Goal: Task Accomplishment & Management: Complete application form

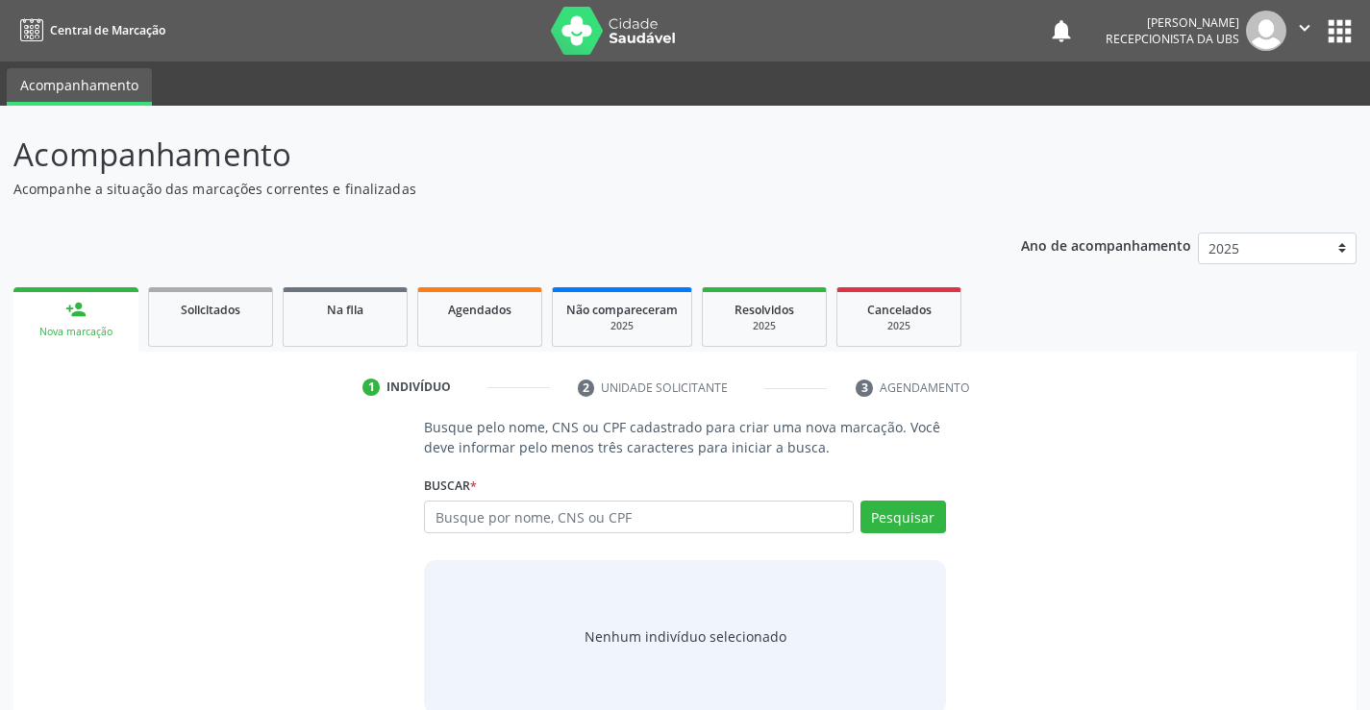
click at [466, 506] on input "text" at bounding box center [638, 517] width 429 height 33
paste input "706409122950583"
type input "706409122950583"
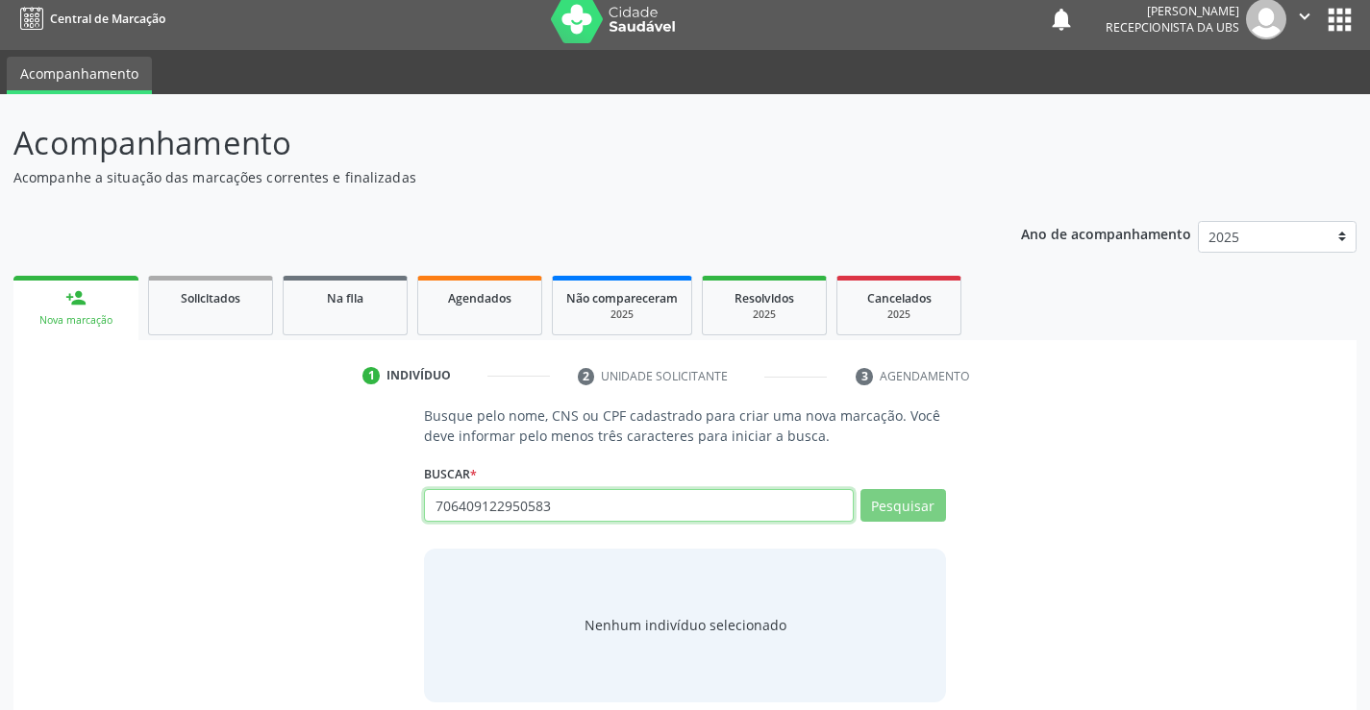
scroll to position [31, 0]
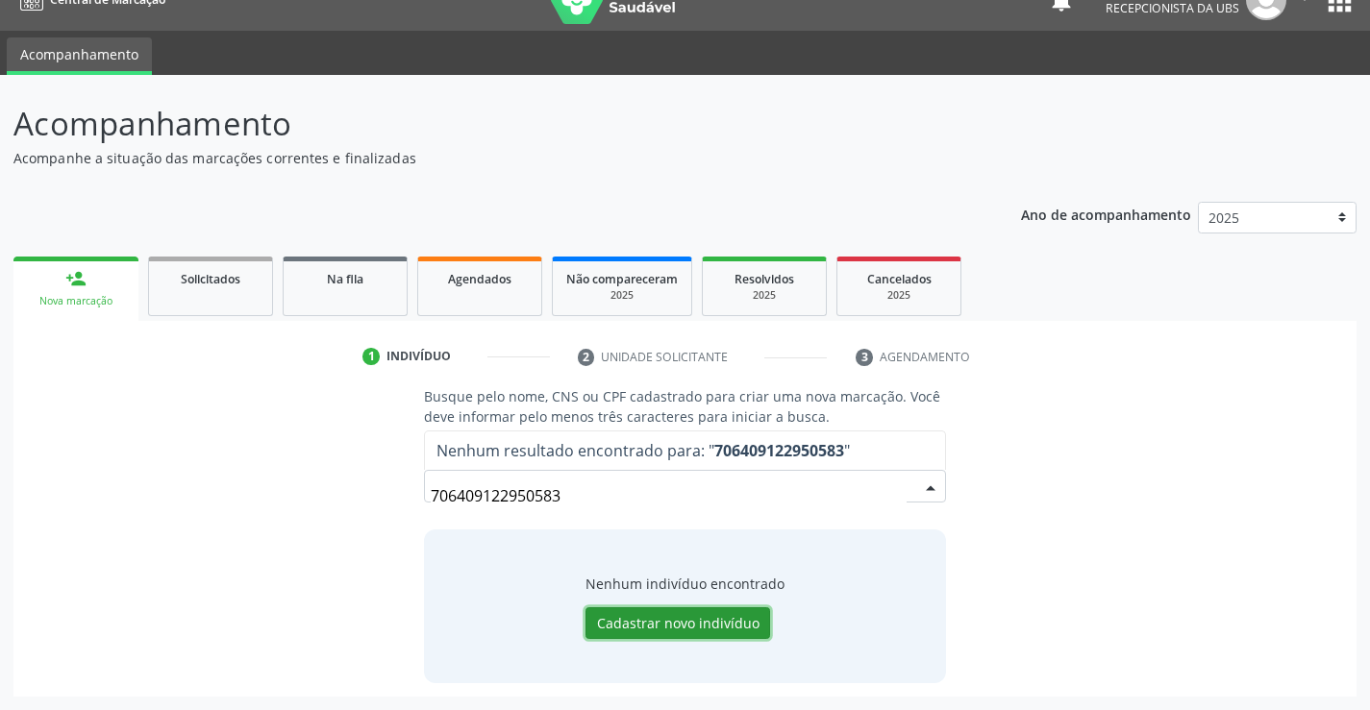
click at [756, 627] on button "Cadastrar novo indivíduo" at bounding box center [677, 624] width 185 height 33
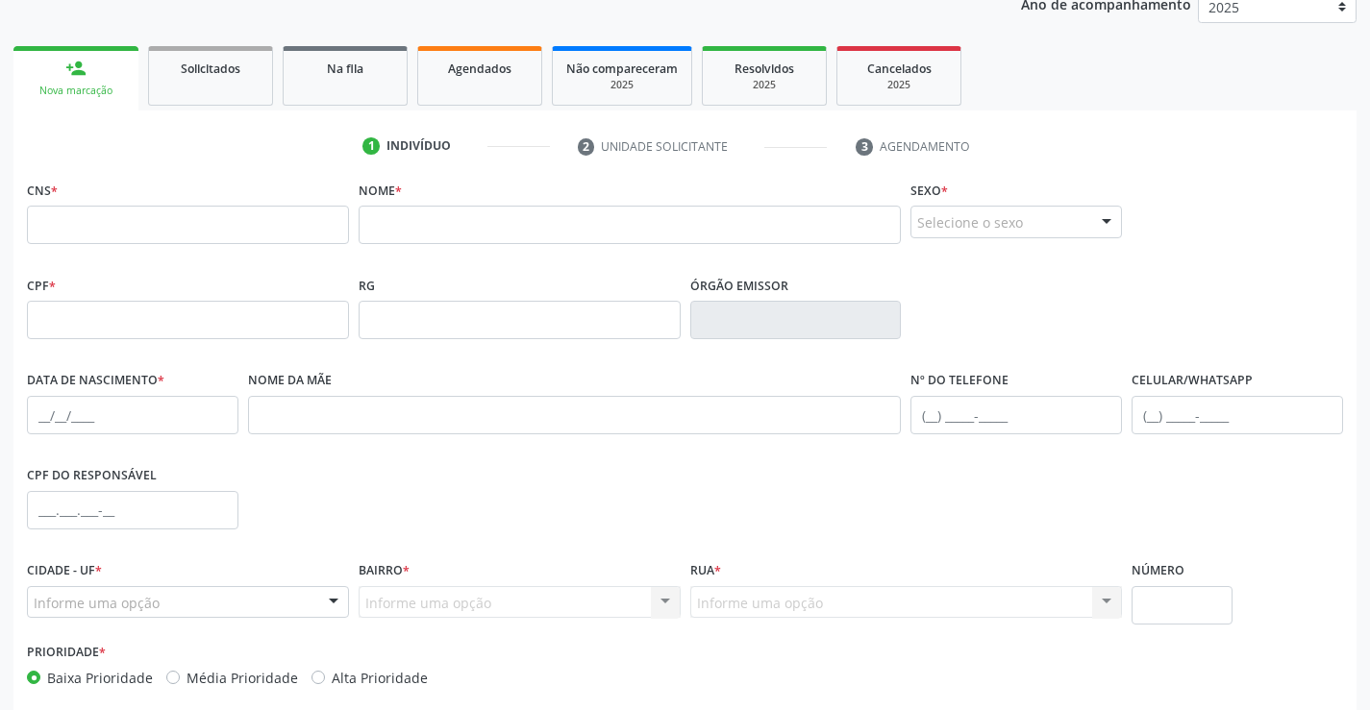
scroll to position [332, 0]
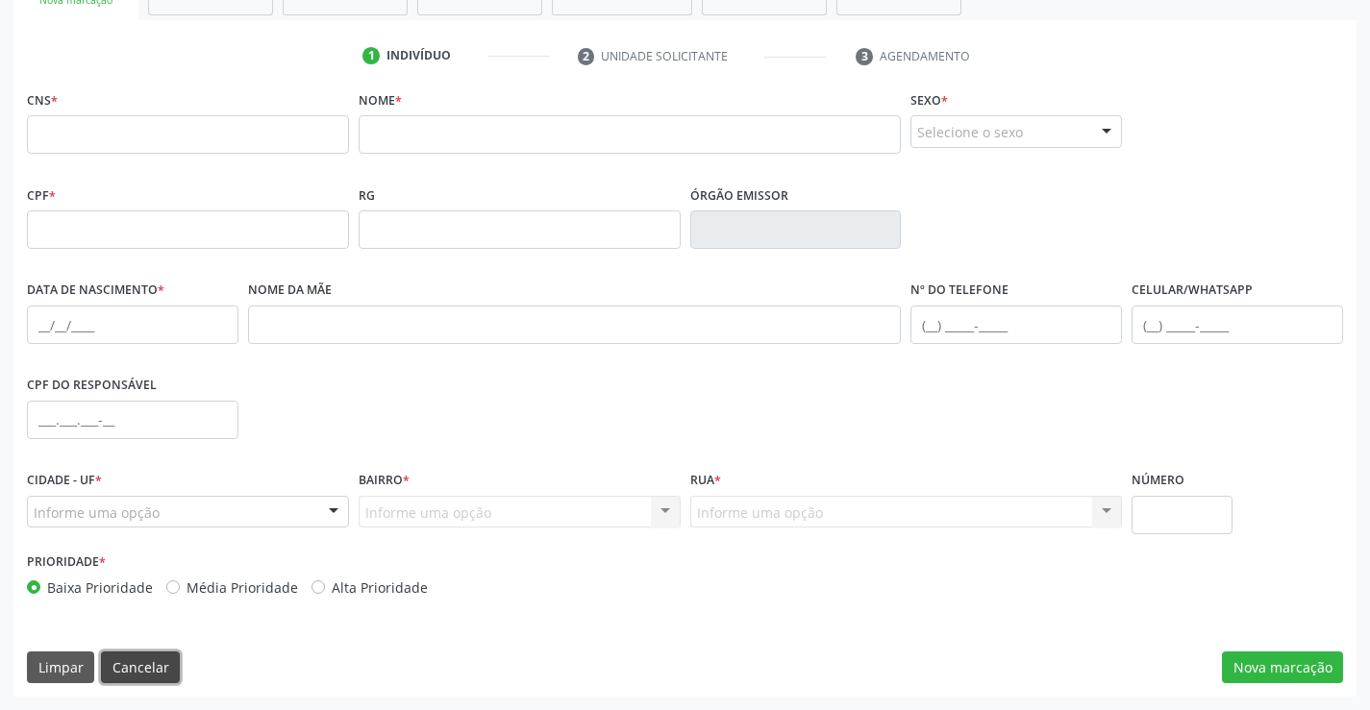
click at [136, 677] on button "Cancelar" at bounding box center [140, 668] width 79 height 33
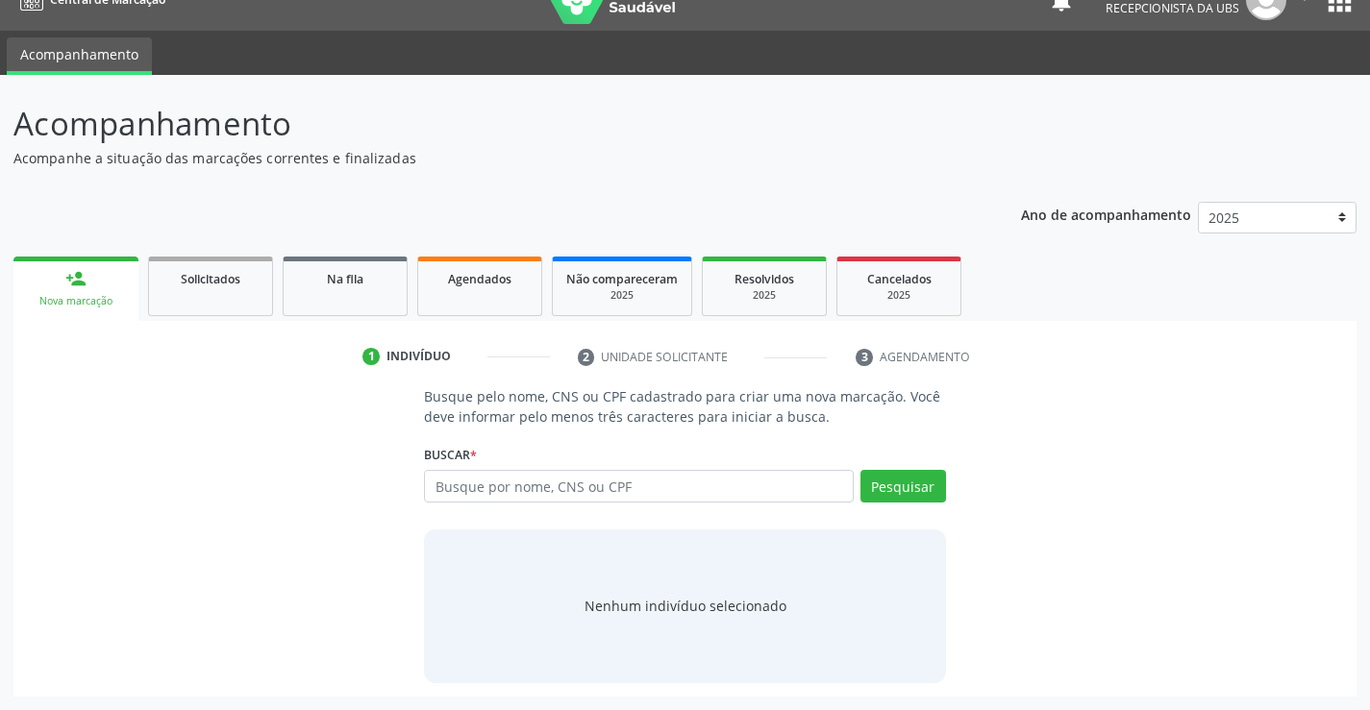
scroll to position [31, 0]
click at [484, 496] on input "text" at bounding box center [638, 486] width 429 height 33
paste input "007.103.674-14"
type input "007.103.674-14"
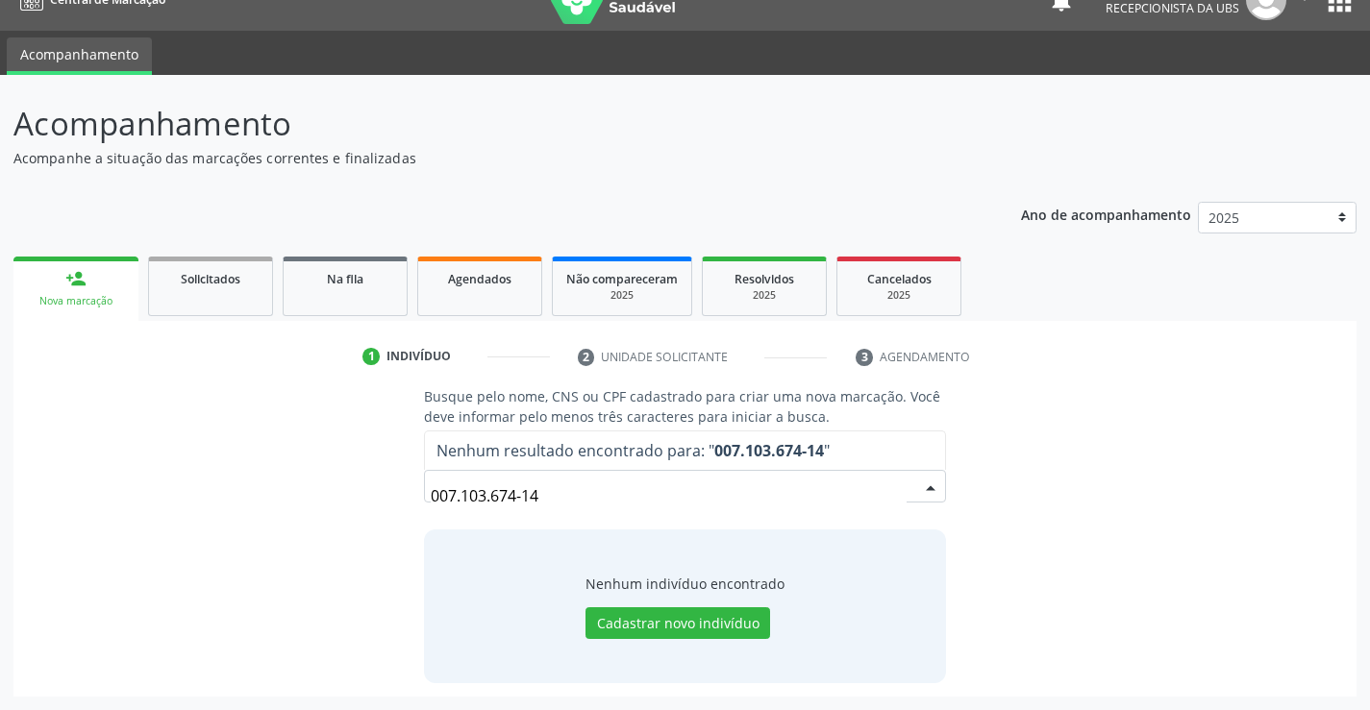
click at [541, 497] on input "007.103.674-14" at bounding box center [668, 496] width 475 height 38
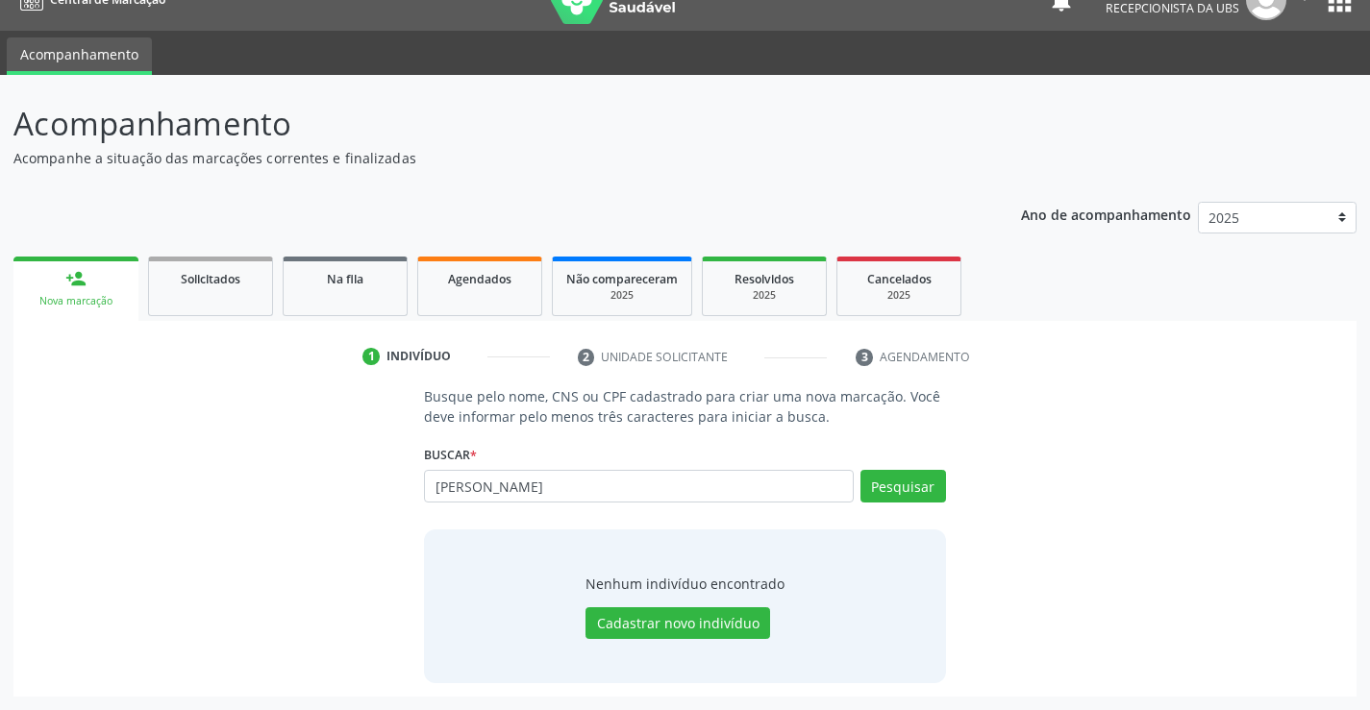
type input "[PERSON_NAME]"
click at [664, 615] on button "Cadastrar novo indivíduo" at bounding box center [677, 624] width 185 height 33
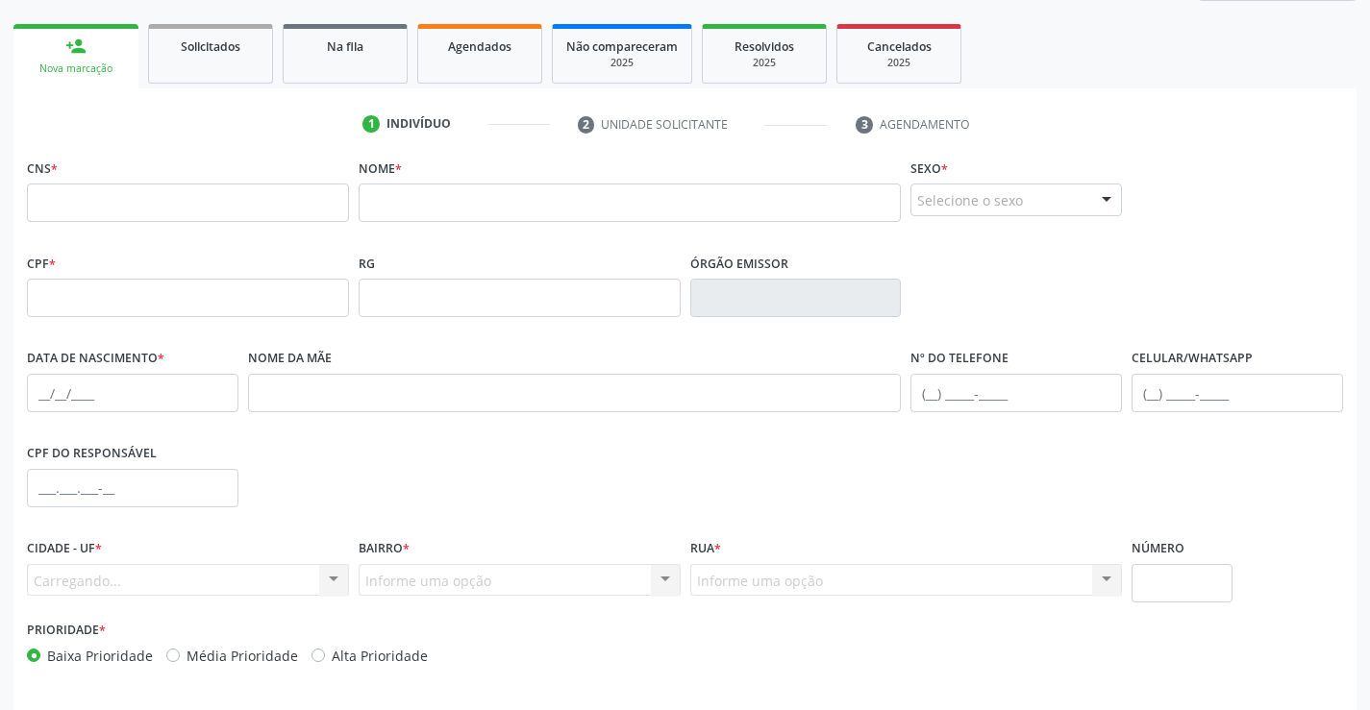
scroll to position [319, 0]
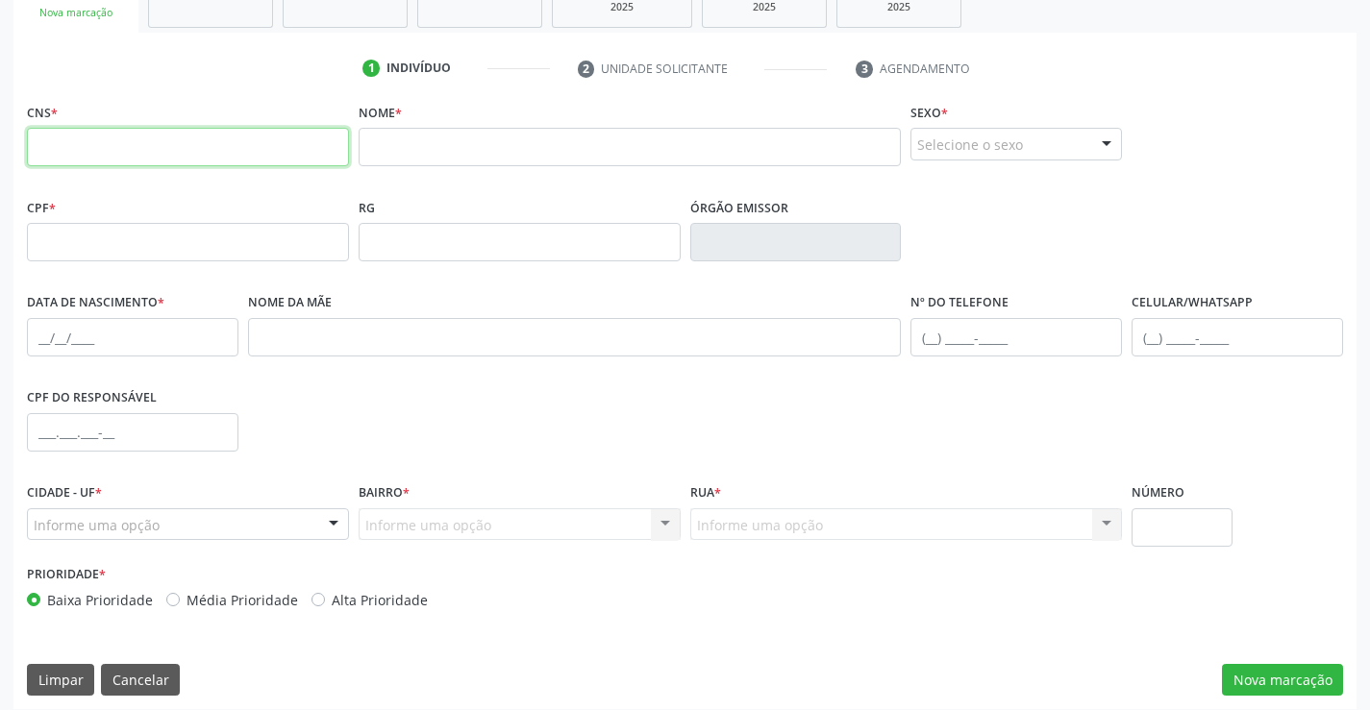
click at [185, 160] on input "text" at bounding box center [188, 147] width 322 height 38
paste input "706 4091 2295 0583"
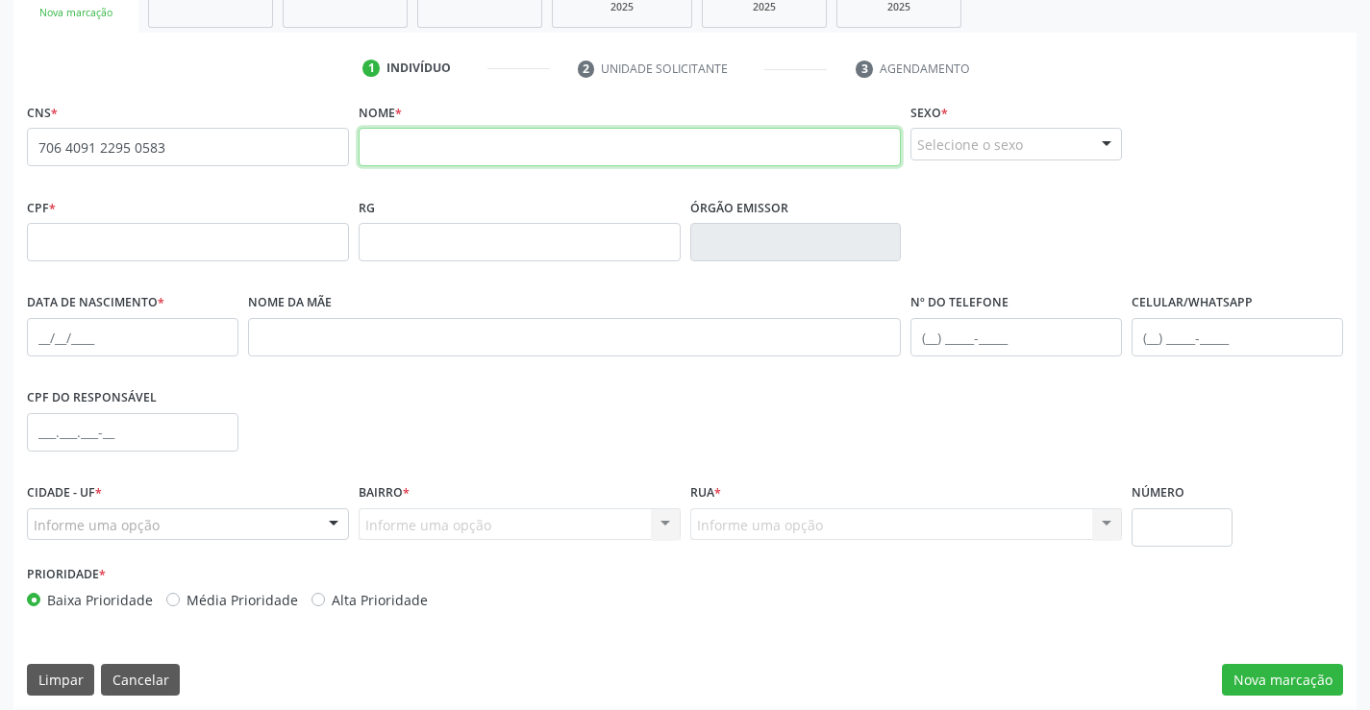
drag, startPoint x: 531, startPoint y: 140, endPoint x: 496, endPoint y: 110, distance: 46.3
click at [531, 140] on input "text" at bounding box center [630, 147] width 543 height 38
paste input "[PERSON_NAME]"
type input "706 4091 2295 0583"
type input "[PERSON_NAME]"
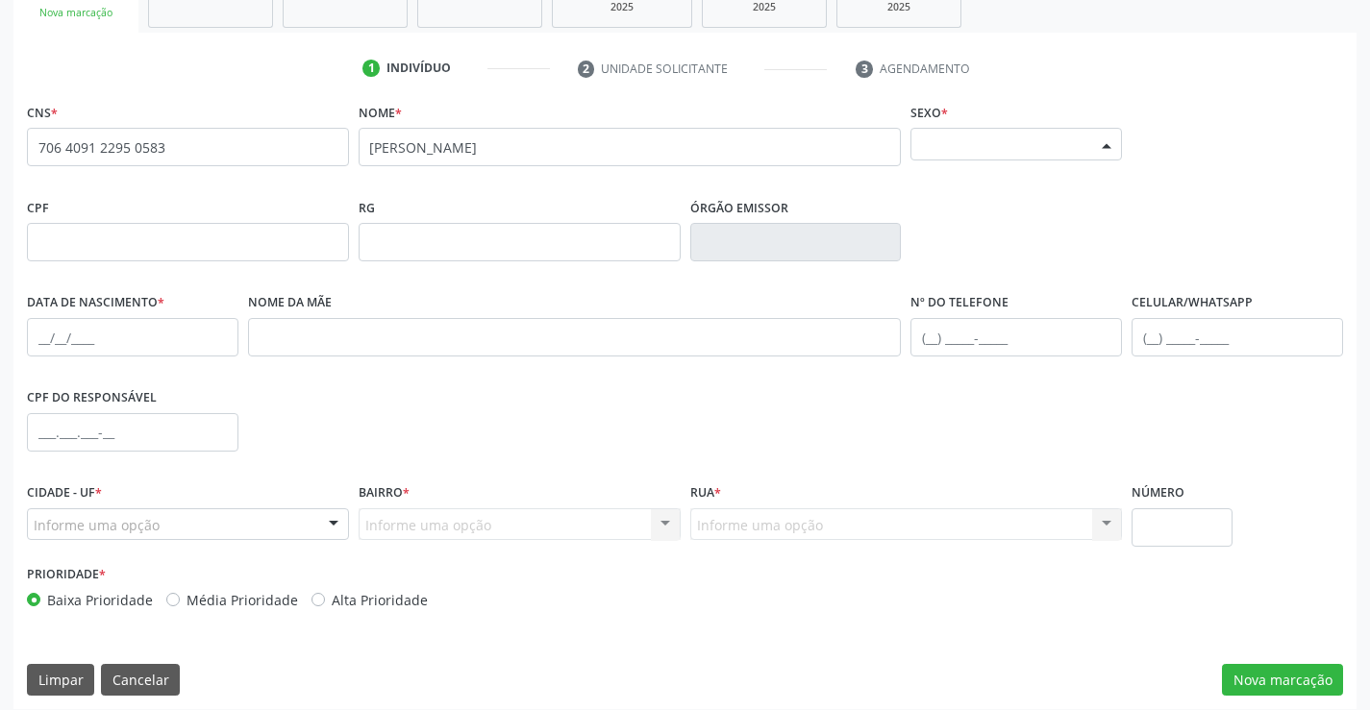
click at [996, 151] on div "Selecione o sexo" at bounding box center [1016, 144] width 212 height 33
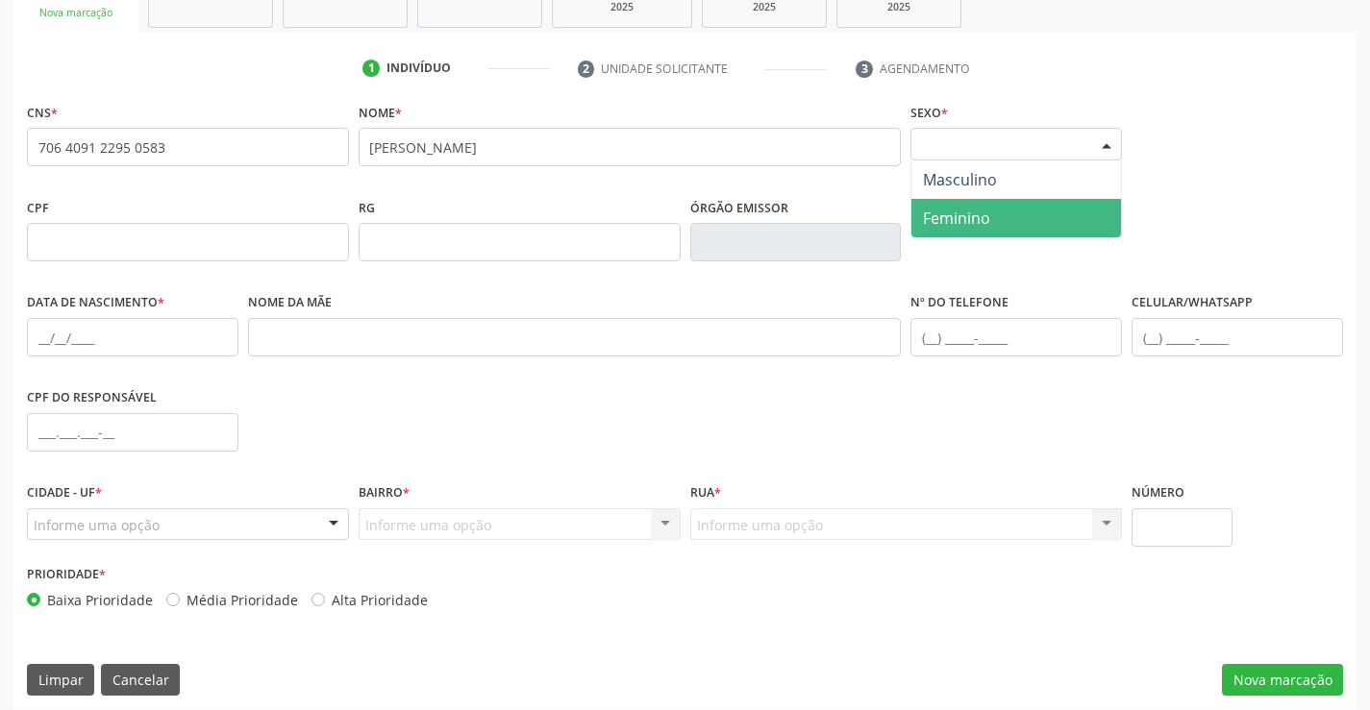
click at [992, 208] on span "Feminino" at bounding box center [1016, 218] width 210 height 38
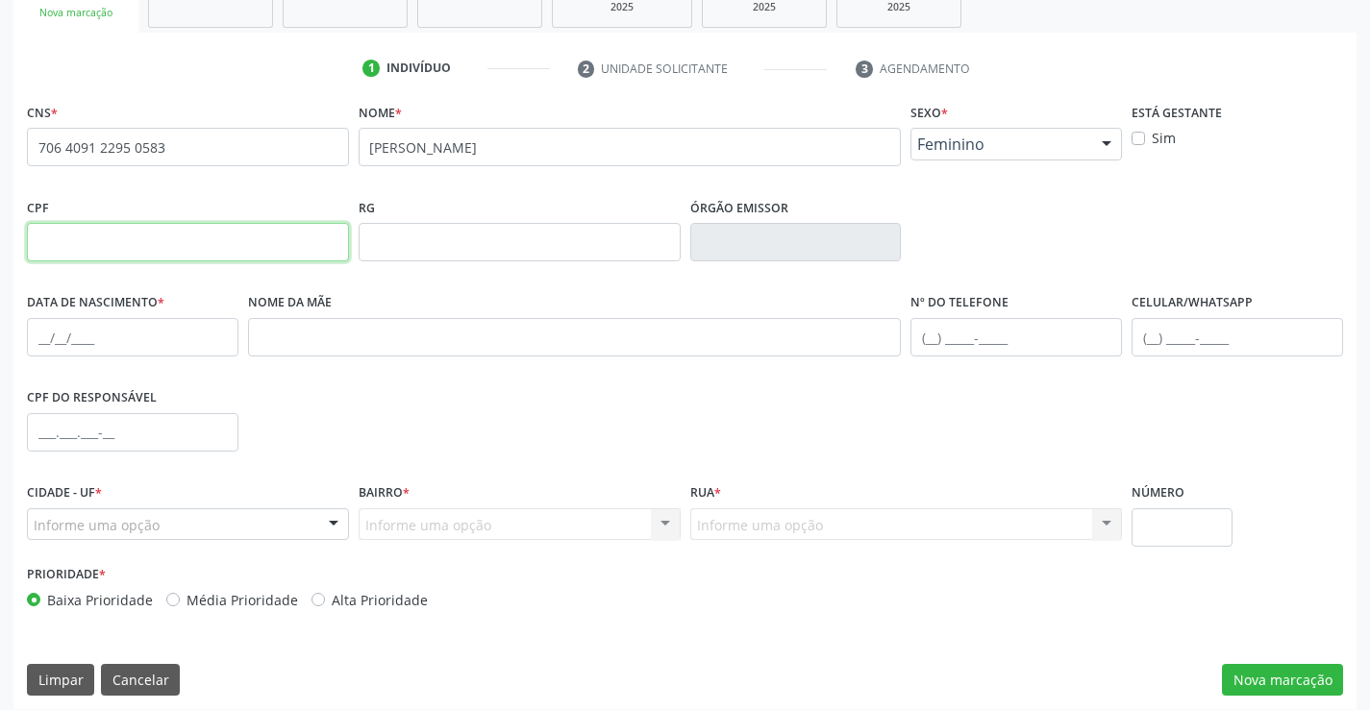
drag, startPoint x: 286, startPoint y: 250, endPoint x: 285, endPoint y: 209, distance: 41.4
click at [286, 250] on input "text" at bounding box center [188, 242] width 322 height 38
paste input "007.103.674-14"
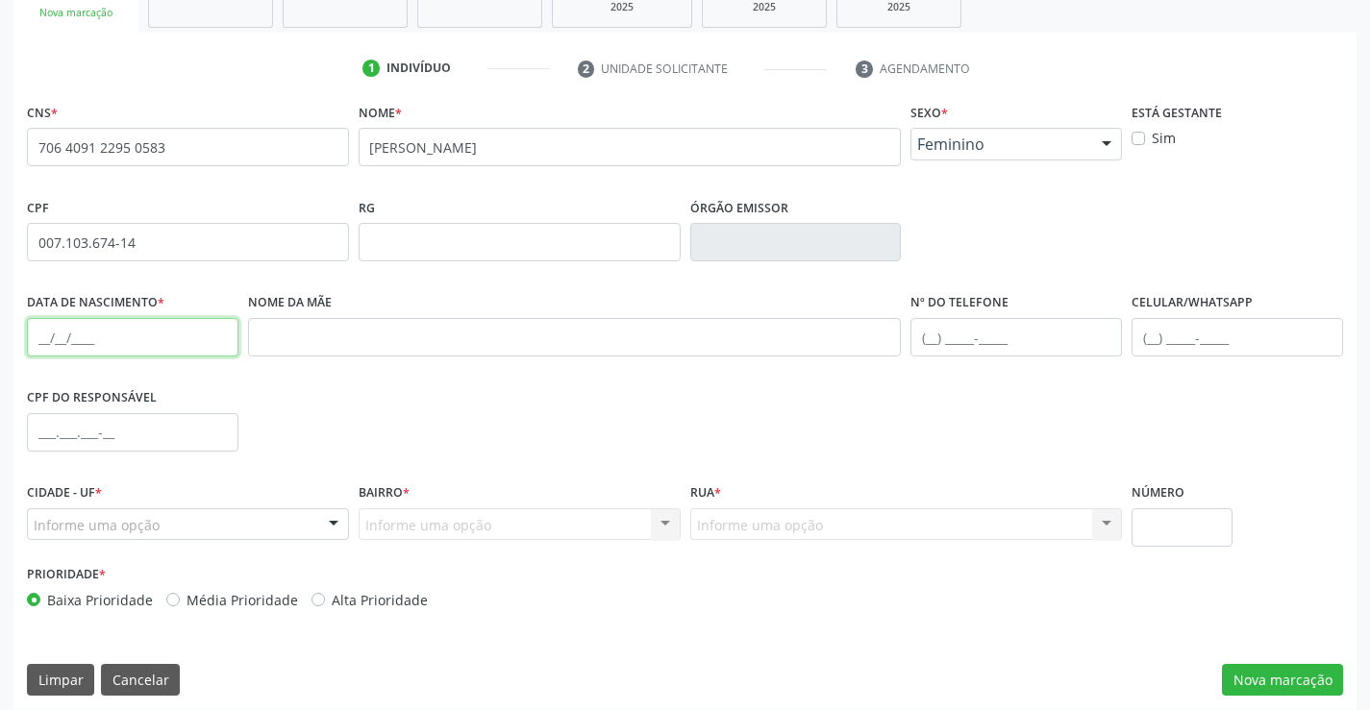
click at [196, 327] on input "text" at bounding box center [133, 337] width 212 height 38
type input "007.103.674-14"
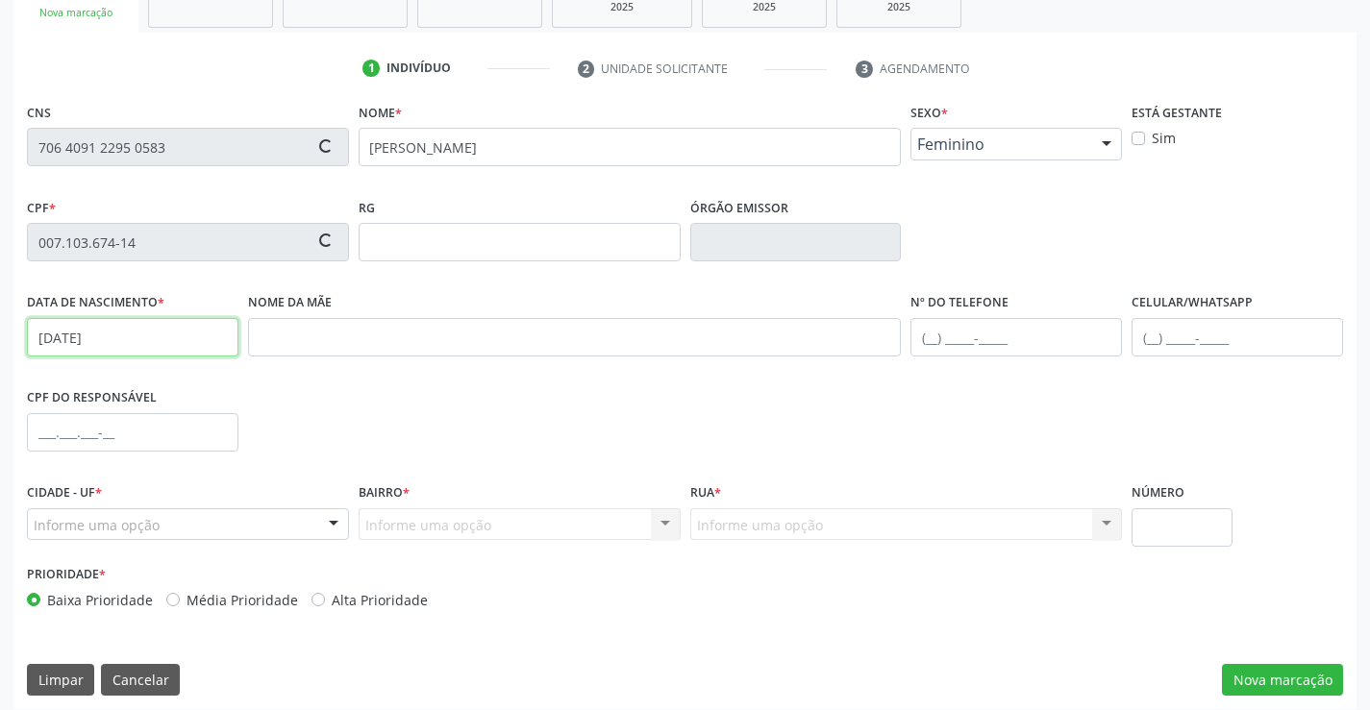
type input "[DATE]"
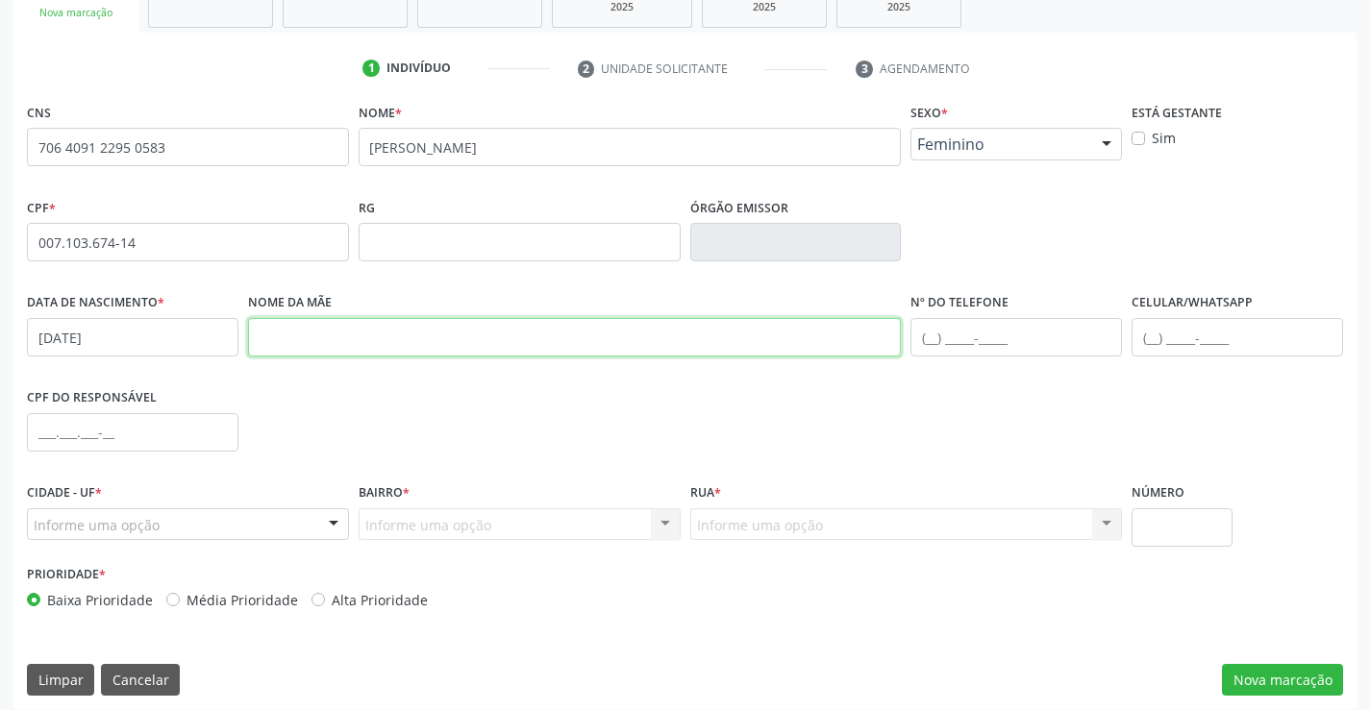
paste input "[PERSON_NAME]"
type input "[PERSON_NAME]"
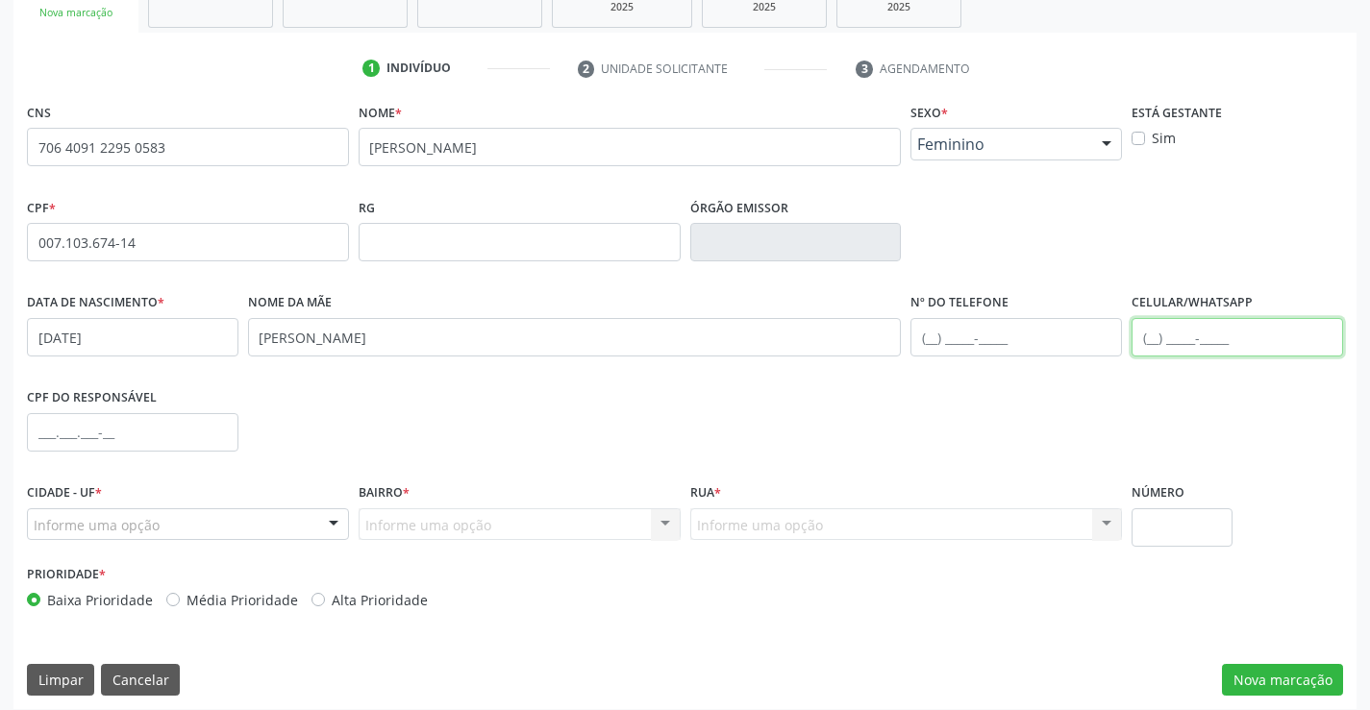
click at [1152, 339] on input "text" at bounding box center [1238, 337] width 212 height 38
type input "("
paste input "[PHONE_NUMBER]"
type input "[PHONE_NUMBER]"
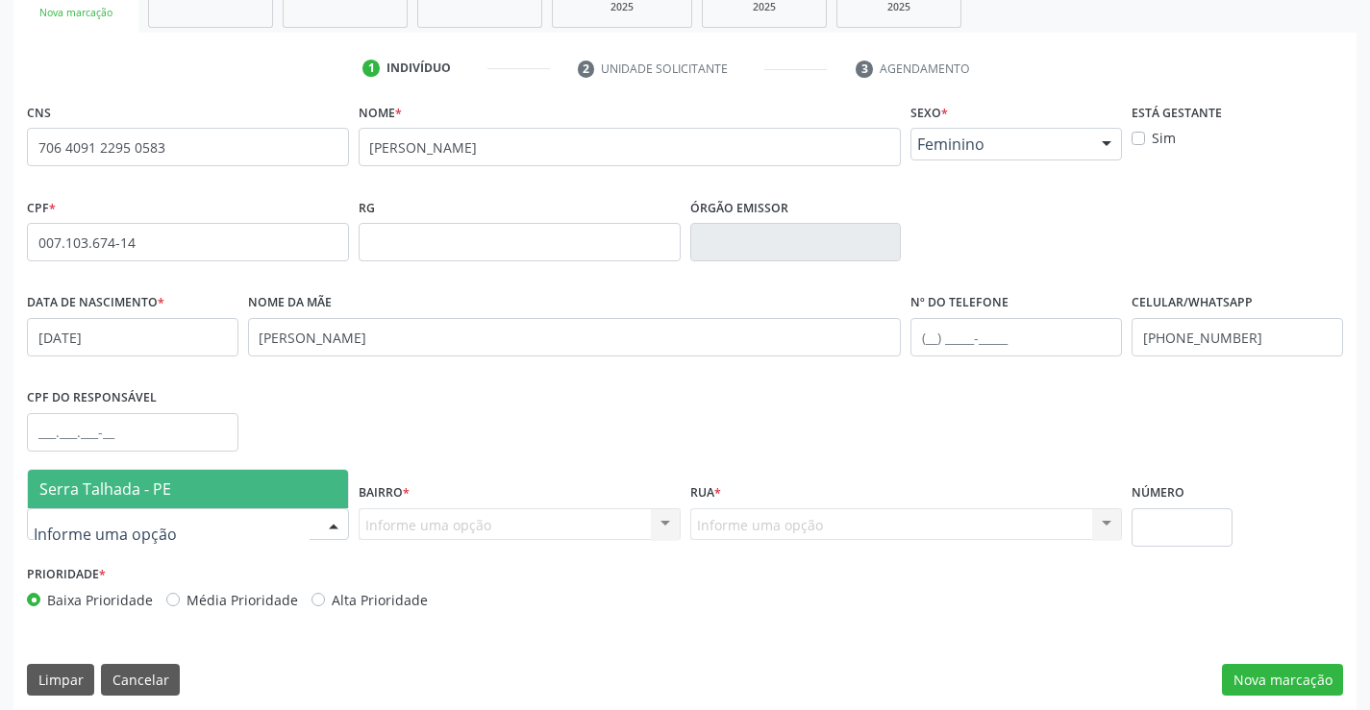
click at [75, 491] on span "Serra Talhada - PE" at bounding box center [105, 489] width 132 height 21
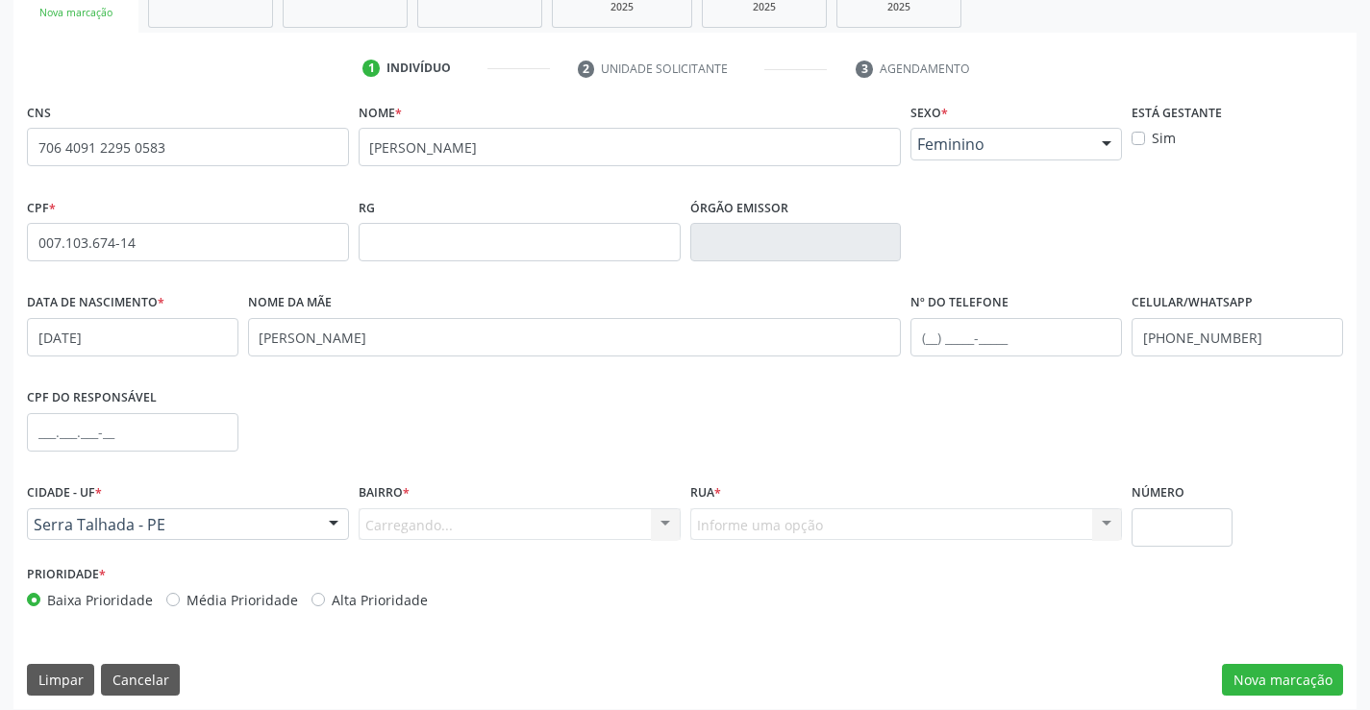
click at [419, 528] on div "Carregando... Nenhum resultado encontrado para: " " Nenhuma opção encontrada. D…" at bounding box center [520, 525] width 322 height 33
click at [416, 519] on div "Carregando... Nenhum resultado encontrado para: " " Nenhuma opção encontrada. D…" at bounding box center [520, 525] width 322 height 33
click at [505, 527] on div "Informe uma opção" at bounding box center [520, 525] width 322 height 33
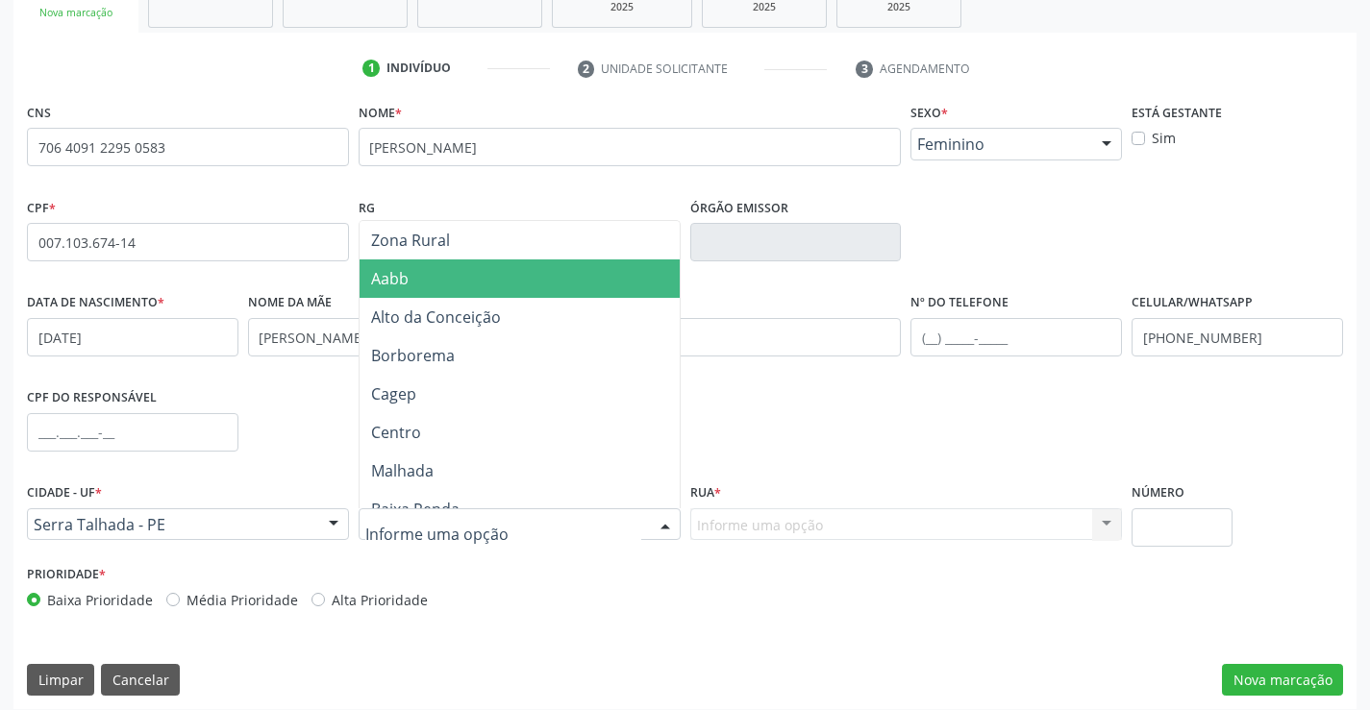
click at [404, 289] on span "Aabb" at bounding box center [520, 279] width 320 height 38
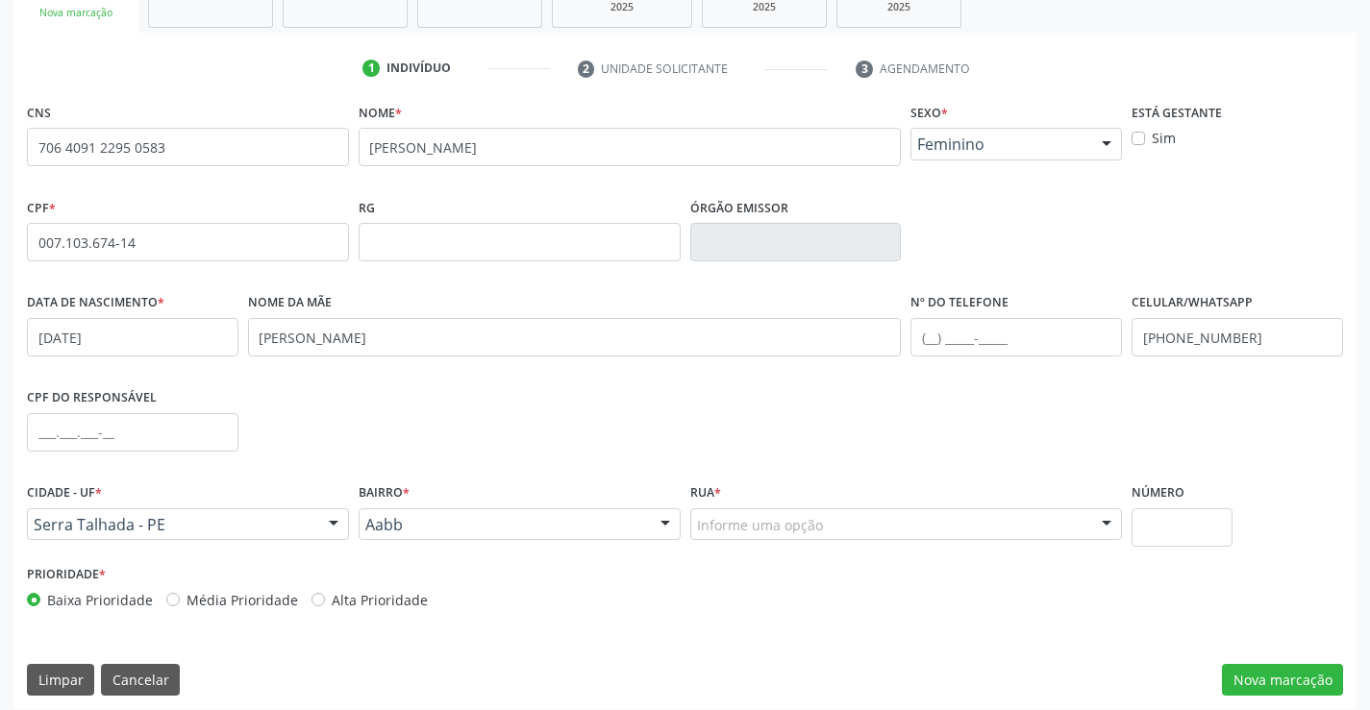
click at [787, 540] on div "Informe uma opção" at bounding box center [906, 525] width 433 height 33
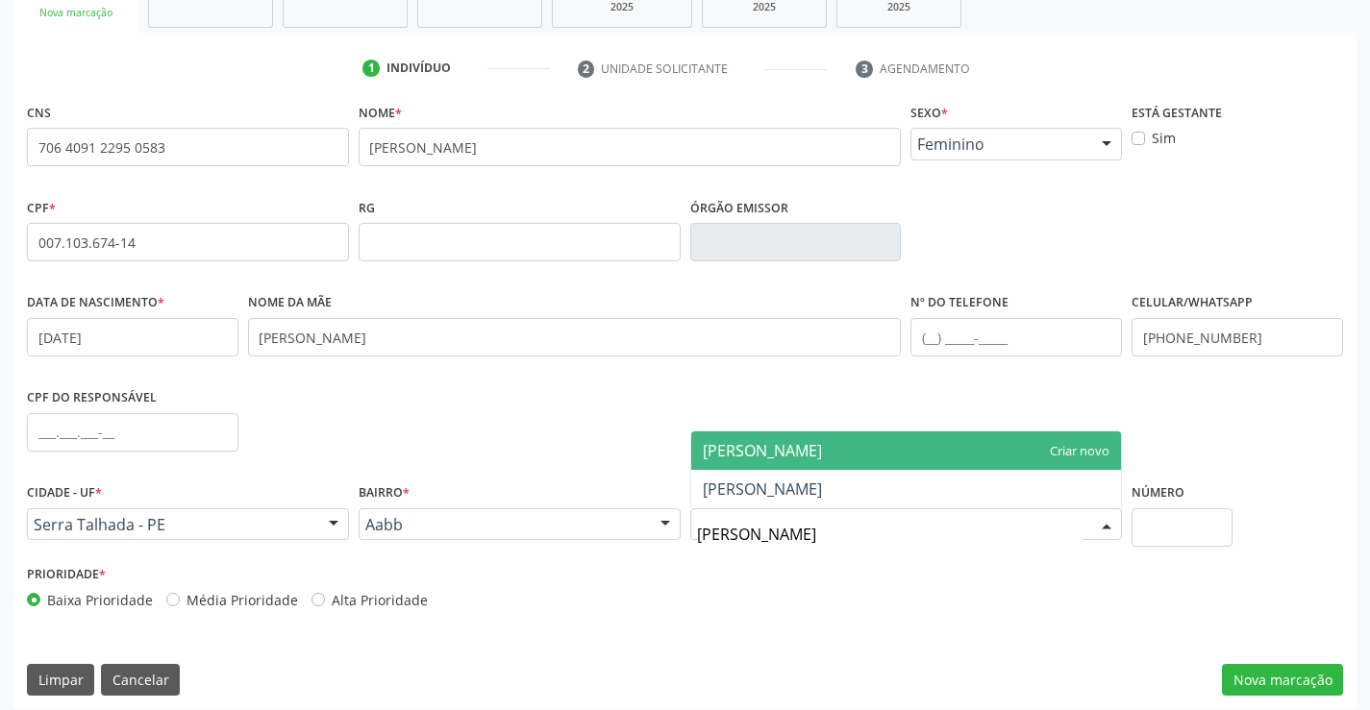
type input "[PERSON_NAME]"
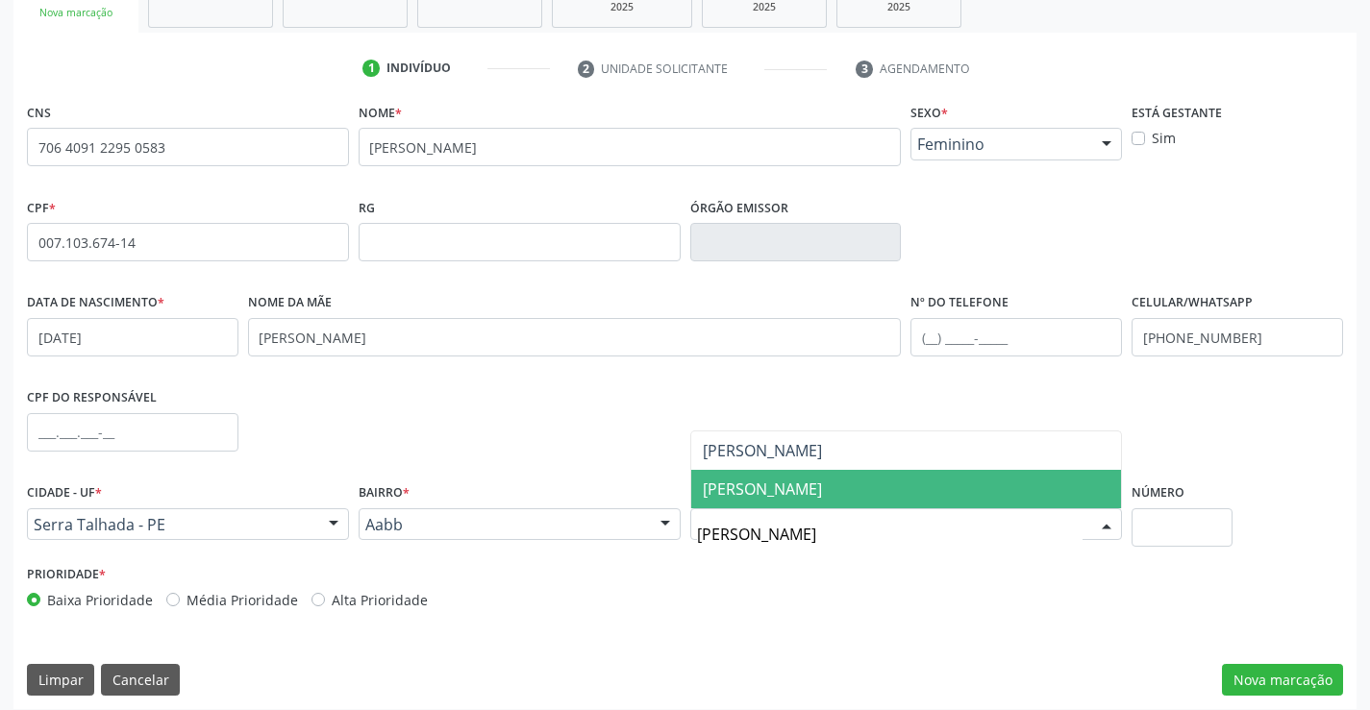
click at [905, 492] on span "[PERSON_NAME]" at bounding box center [906, 489] width 431 height 38
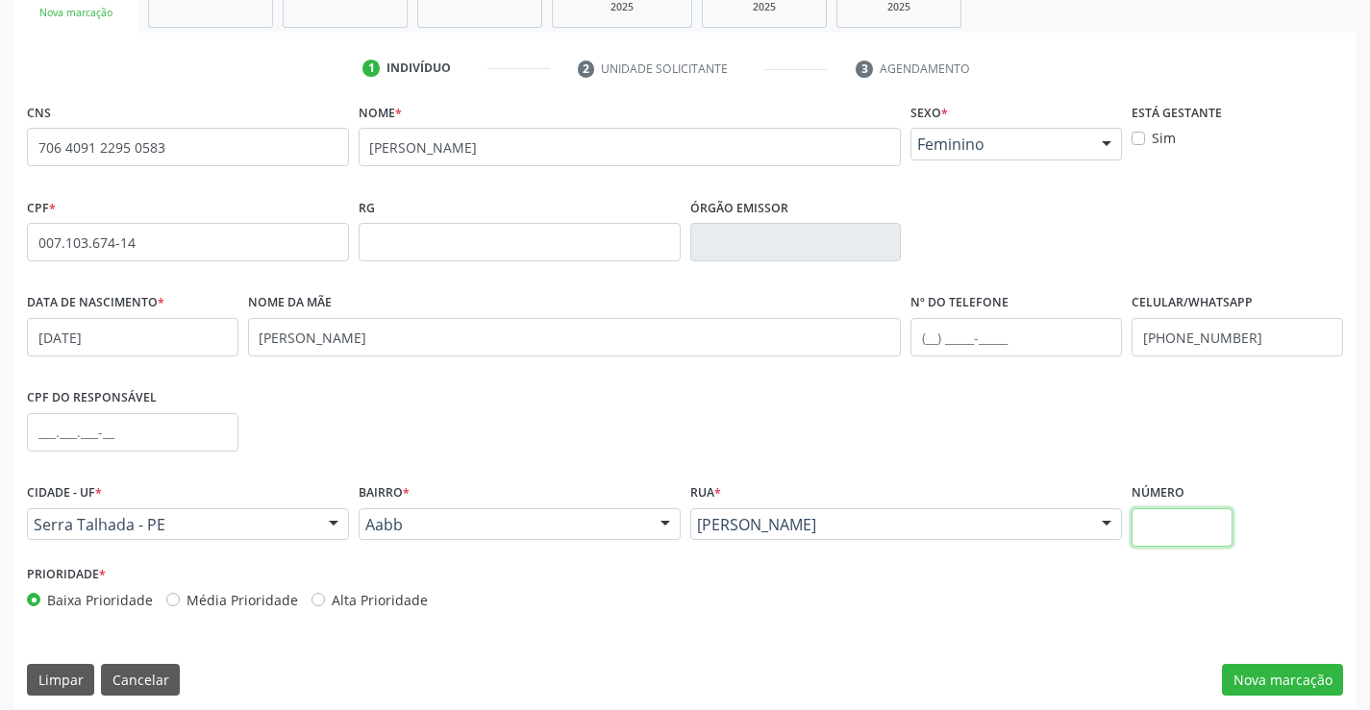
click at [1216, 522] on input "text" at bounding box center [1182, 528] width 101 height 38
type input "398"
click at [1269, 681] on button "Nova marcação" at bounding box center [1282, 680] width 121 height 33
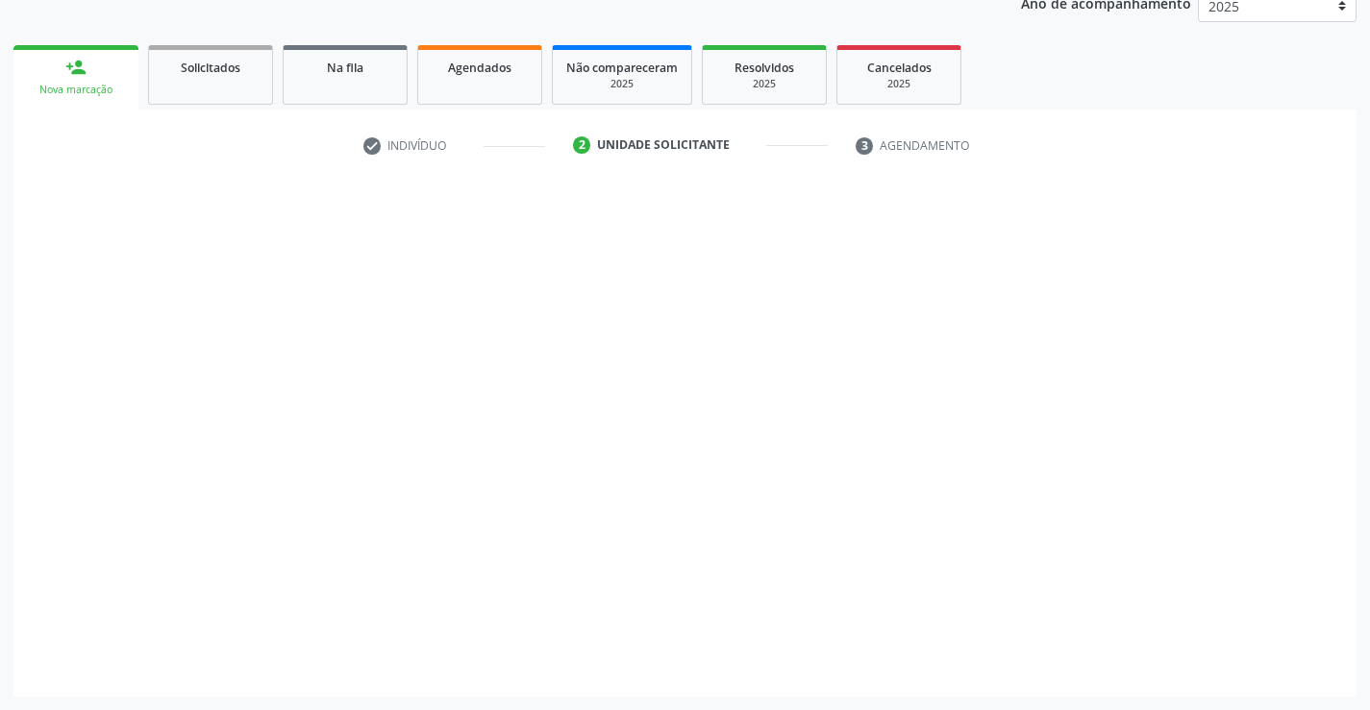
scroll to position [242, 0]
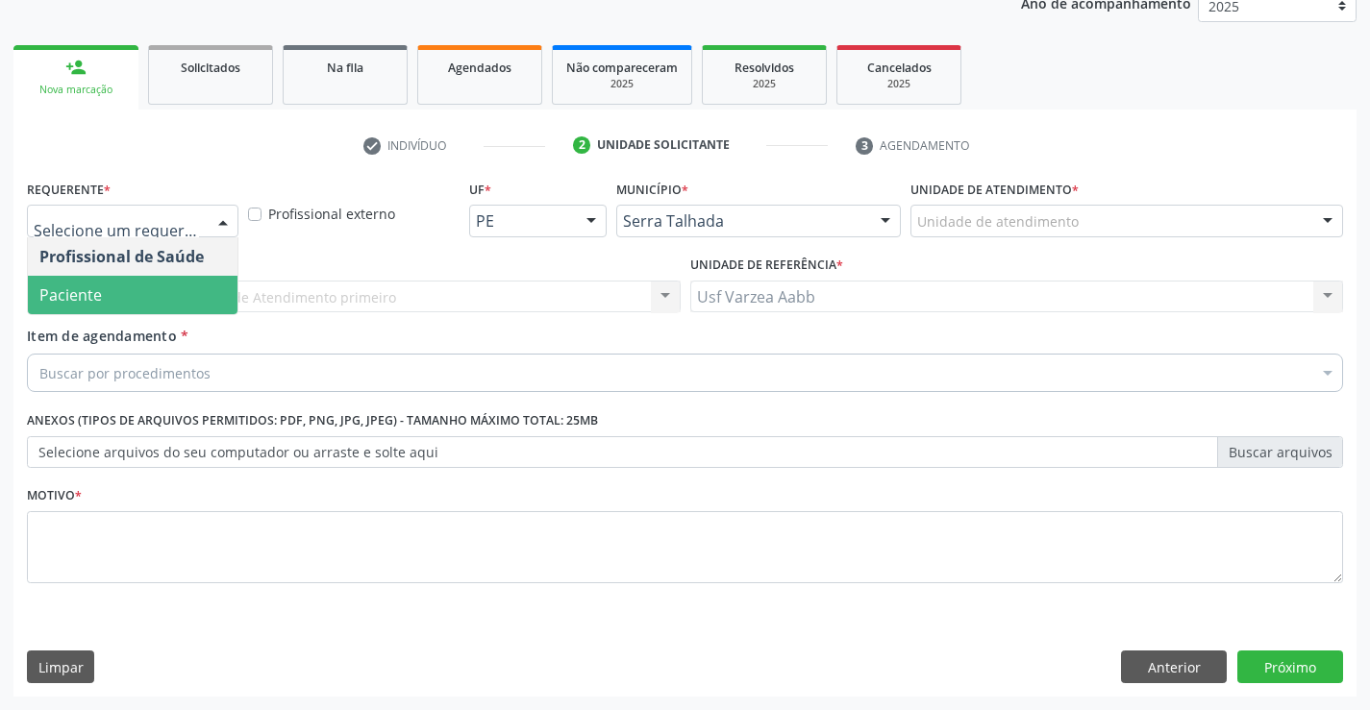
click at [155, 280] on span "Paciente" at bounding box center [133, 295] width 210 height 38
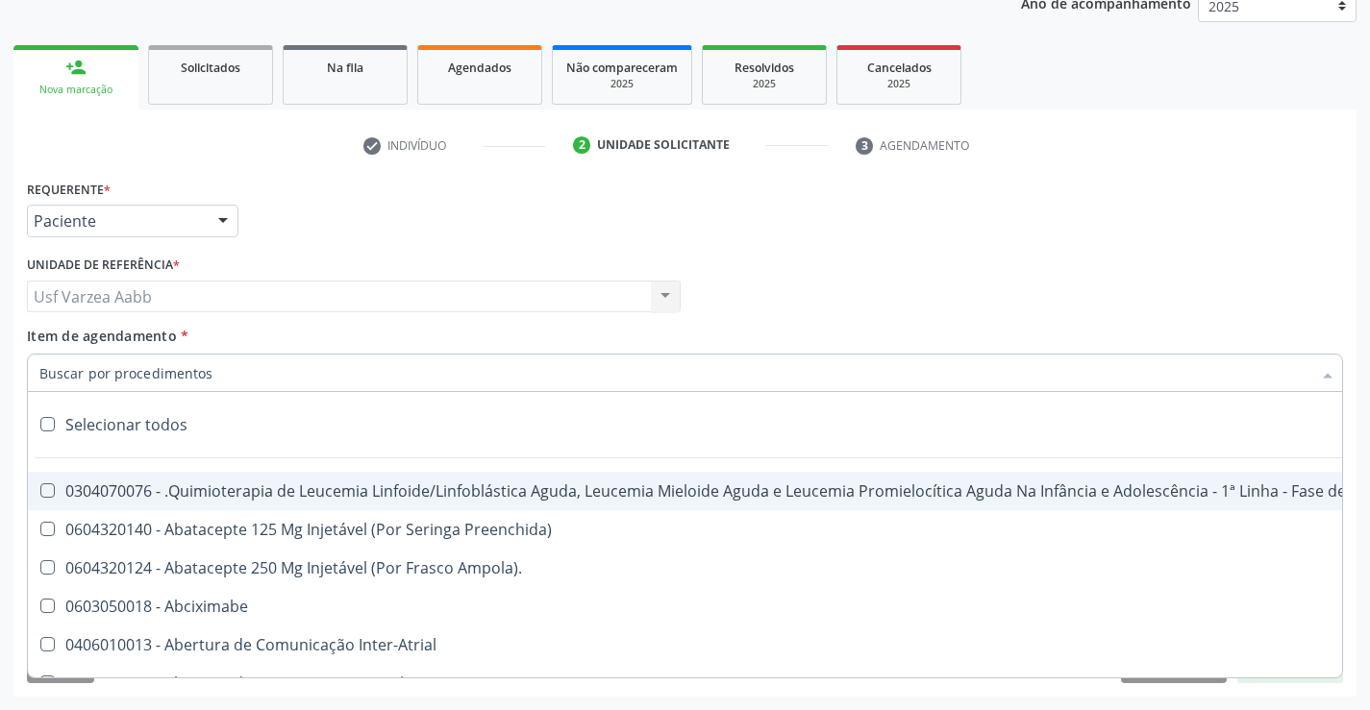
type input "E"
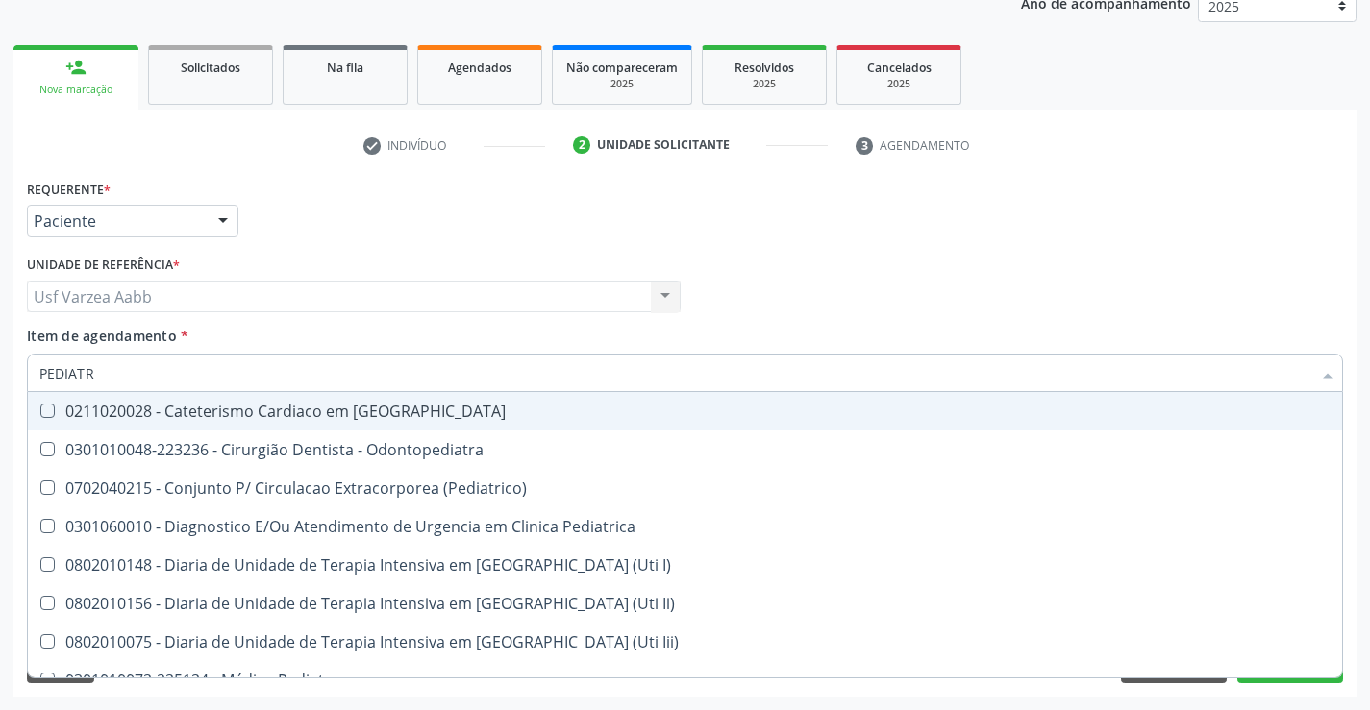
type input "PEDIATRA"
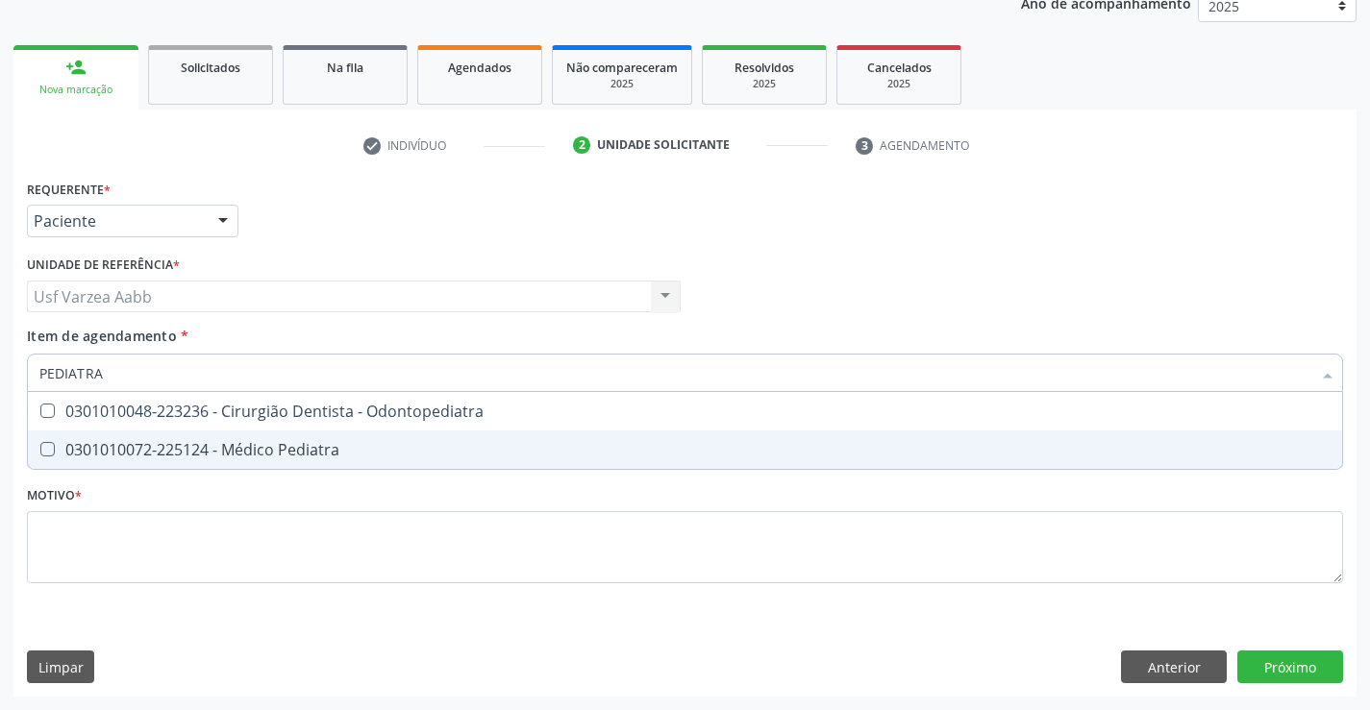
click at [243, 456] on div "0301010072-225124 - Médico Pediatra" at bounding box center [684, 449] width 1291 height 15
checkbox Pediatra "true"
click at [258, 553] on div "Requerente * Paciente Profissional de Saúde Paciente Nenhum resultado encontrad…" at bounding box center [685, 392] width 1316 height 435
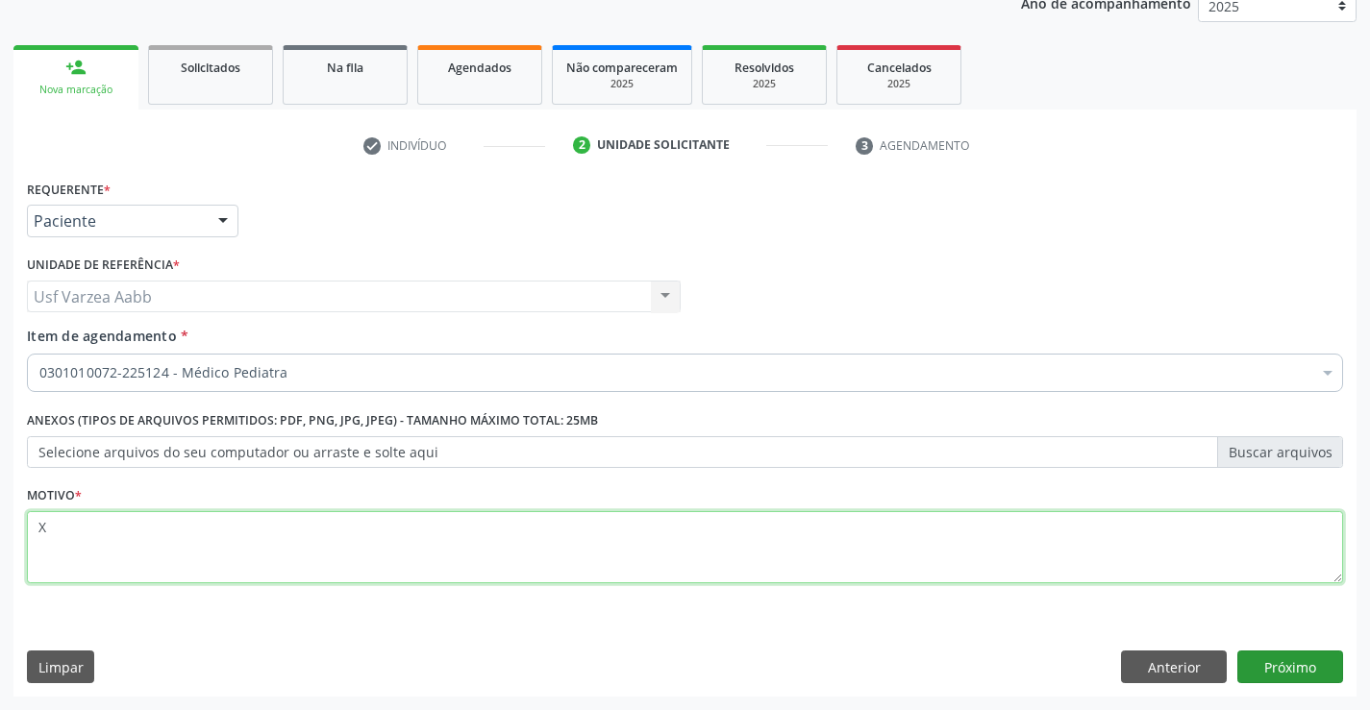
type textarea "X"
click at [1308, 669] on button "Próximo" at bounding box center [1290, 667] width 106 height 33
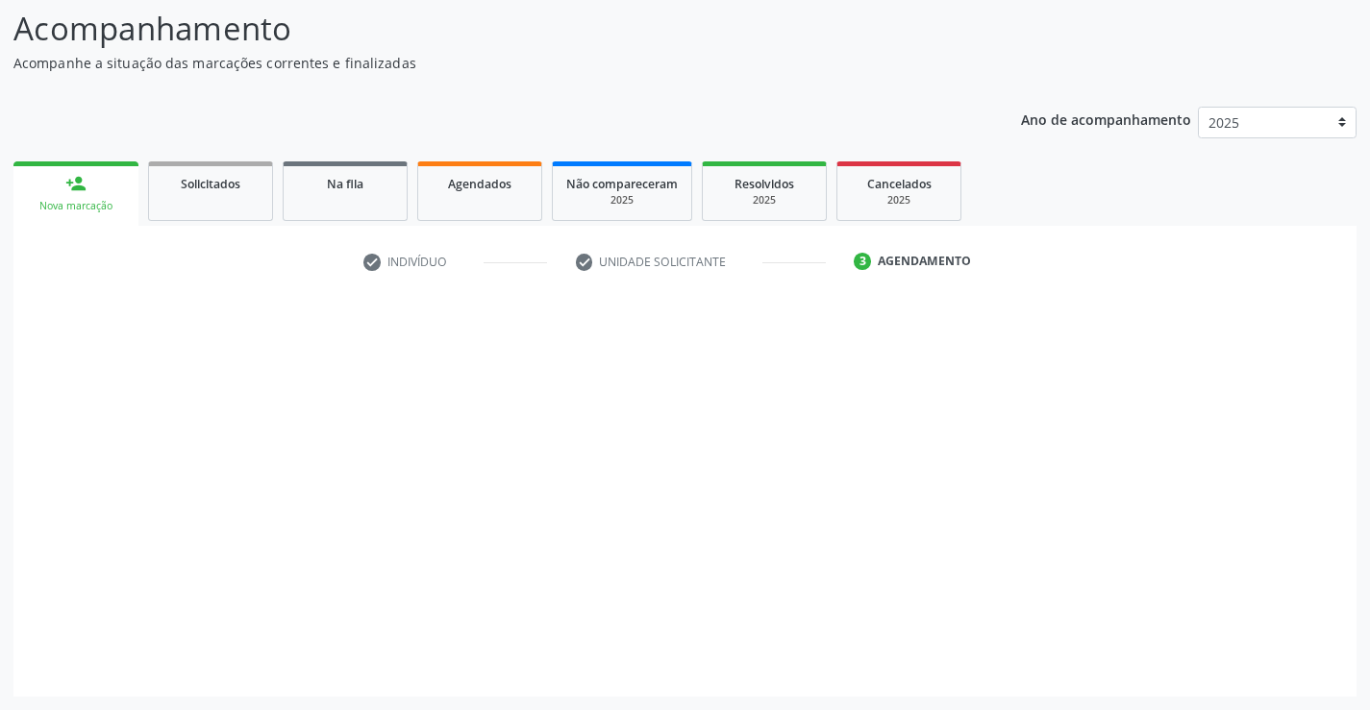
scroll to position [126, 0]
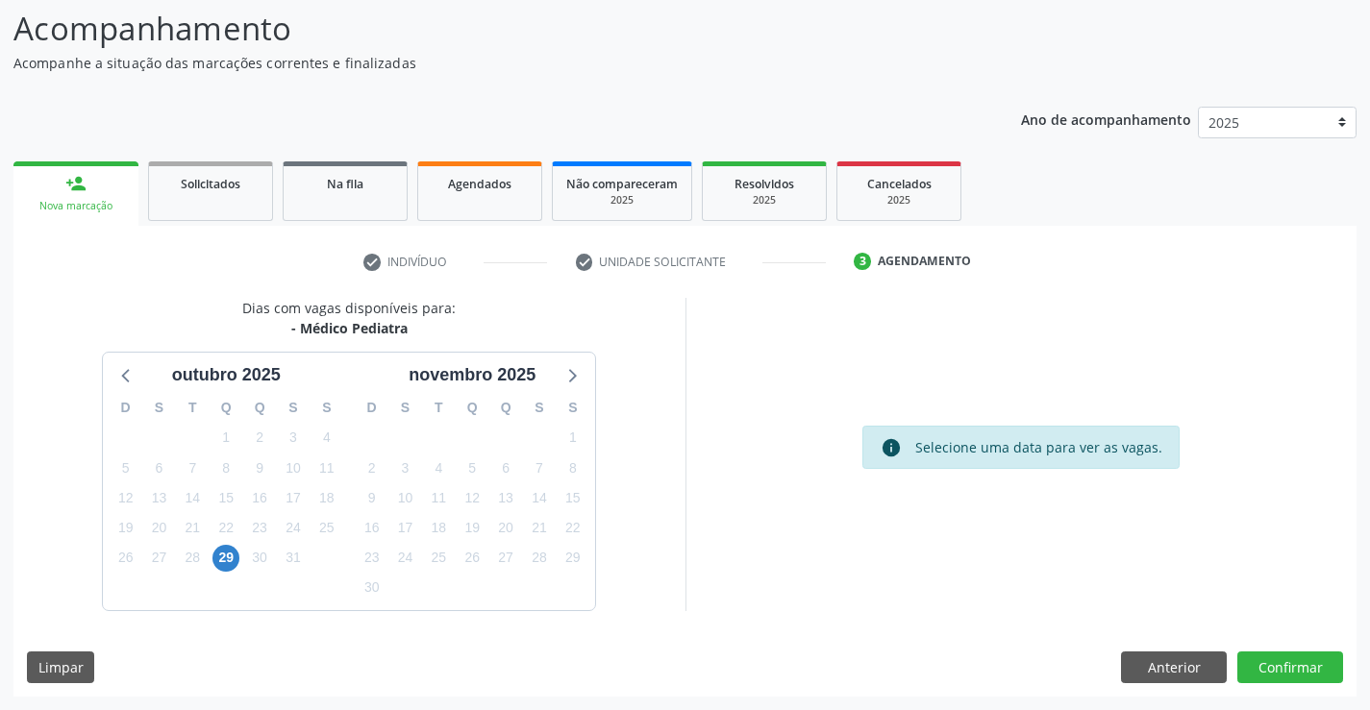
click at [231, 543] on div "29" at bounding box center [225, 558] width 27 height 30
click at [228, 560] on span "29" at bounding box center [225, 558] width 27 height 27
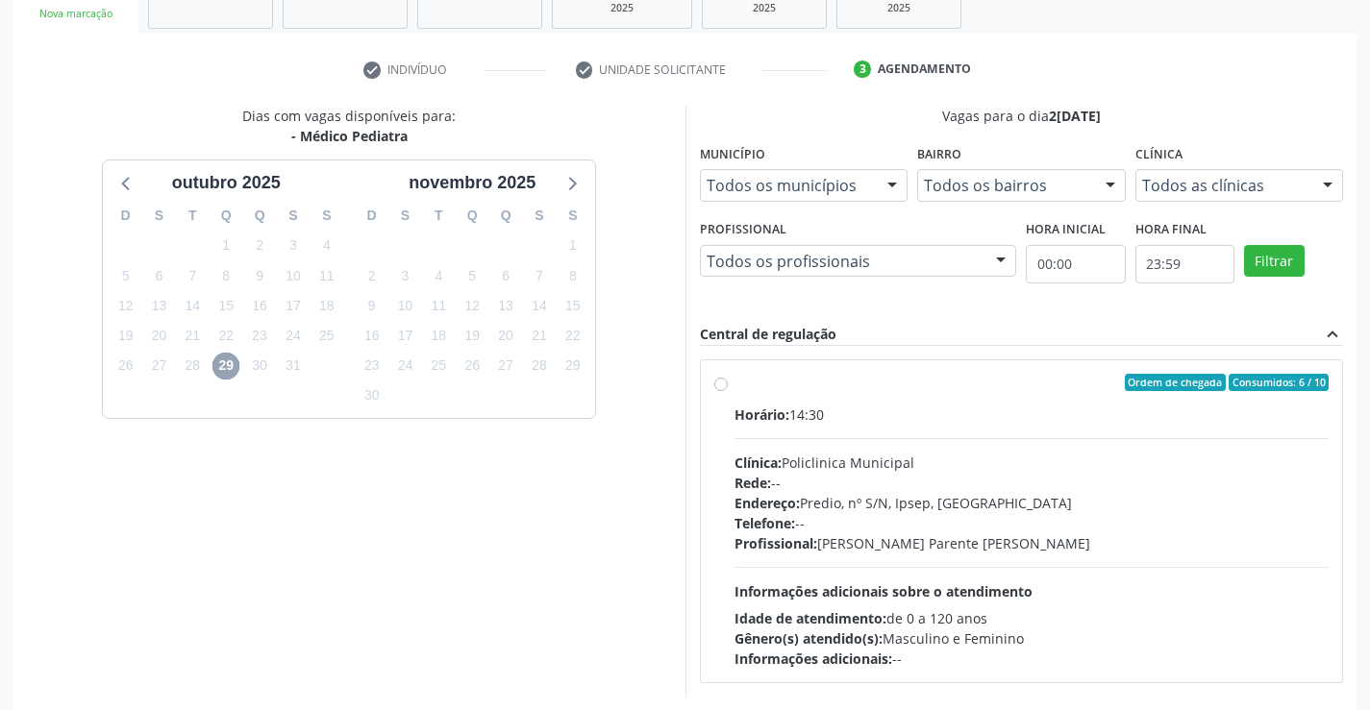
scroll to position [404, 0]
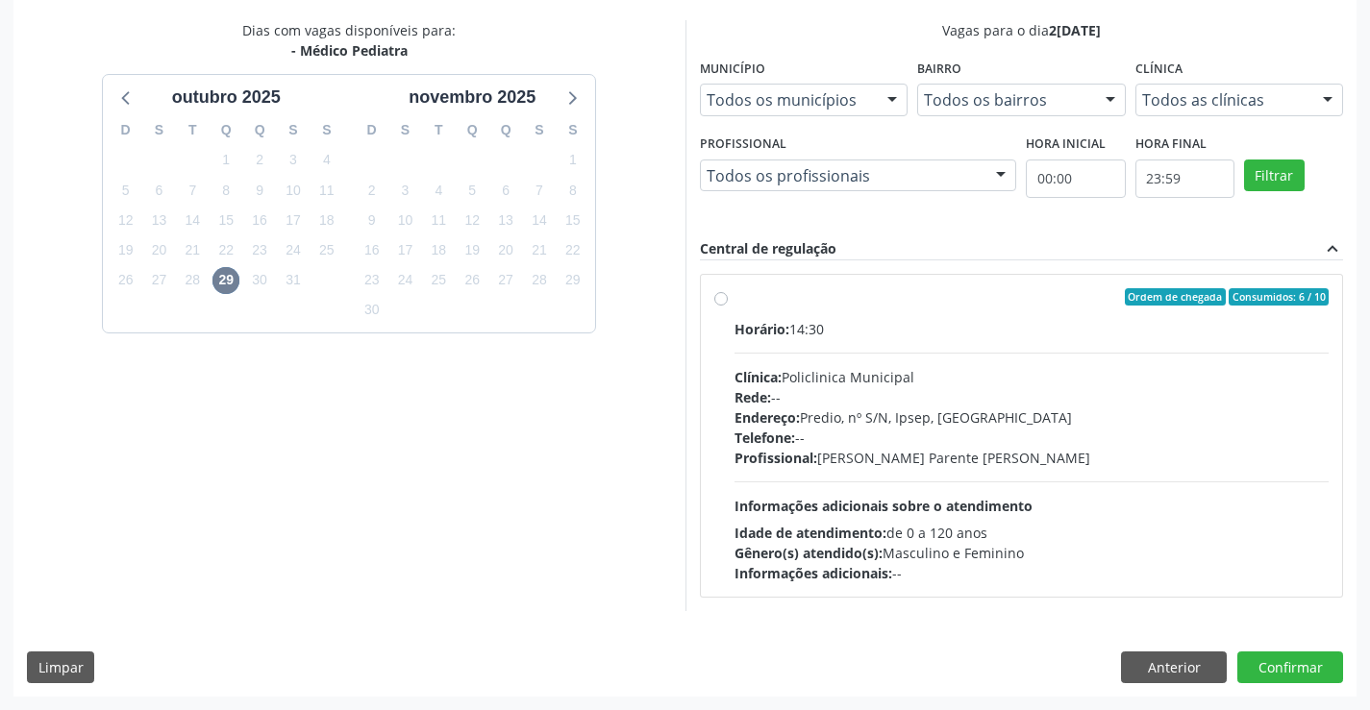
click at [734, 303] on label "Ordem de chegada Consumidos: 6 / 10 Horário: 14:30 Clínica: Policlinica Municip…" at bounding box center [1031, 435] width 595 height 295
click at [725, 303] on input "Ordem de chegada Consumidos: 6 / 10 Horário: 14:30 Clínica: Policlinica Municip…" at bounding box center [720, 296] width 13 height 17
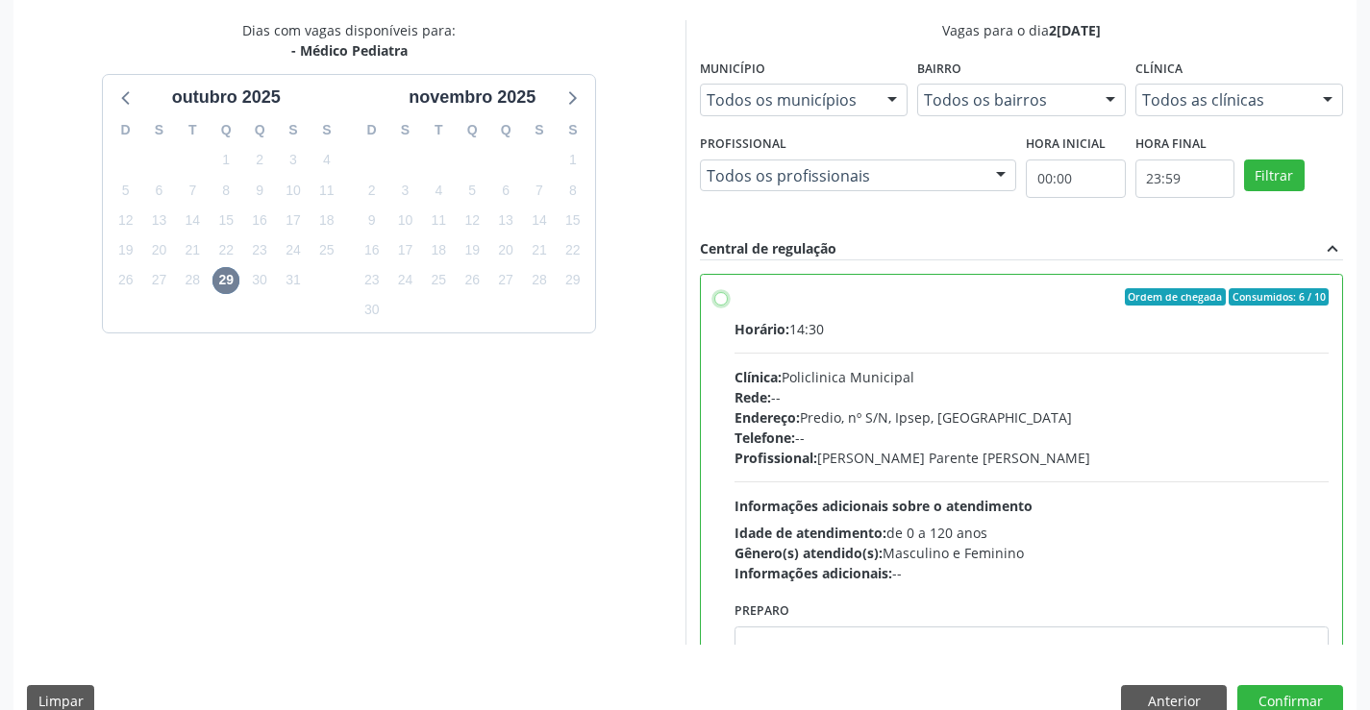
radio input "true"
click at [1294, 694] on button "Confirmar" at bounding box center [1290, 701] width 106 height 33
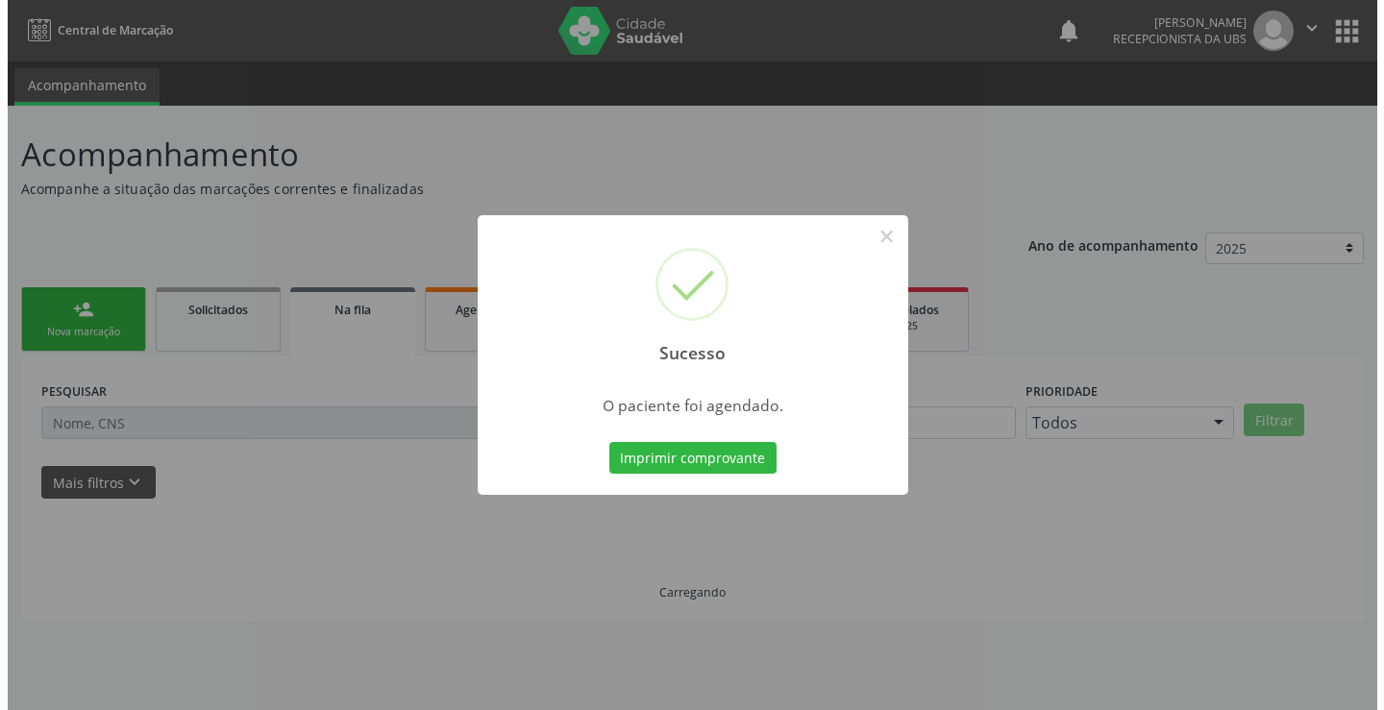
scroll to position [0, 0]
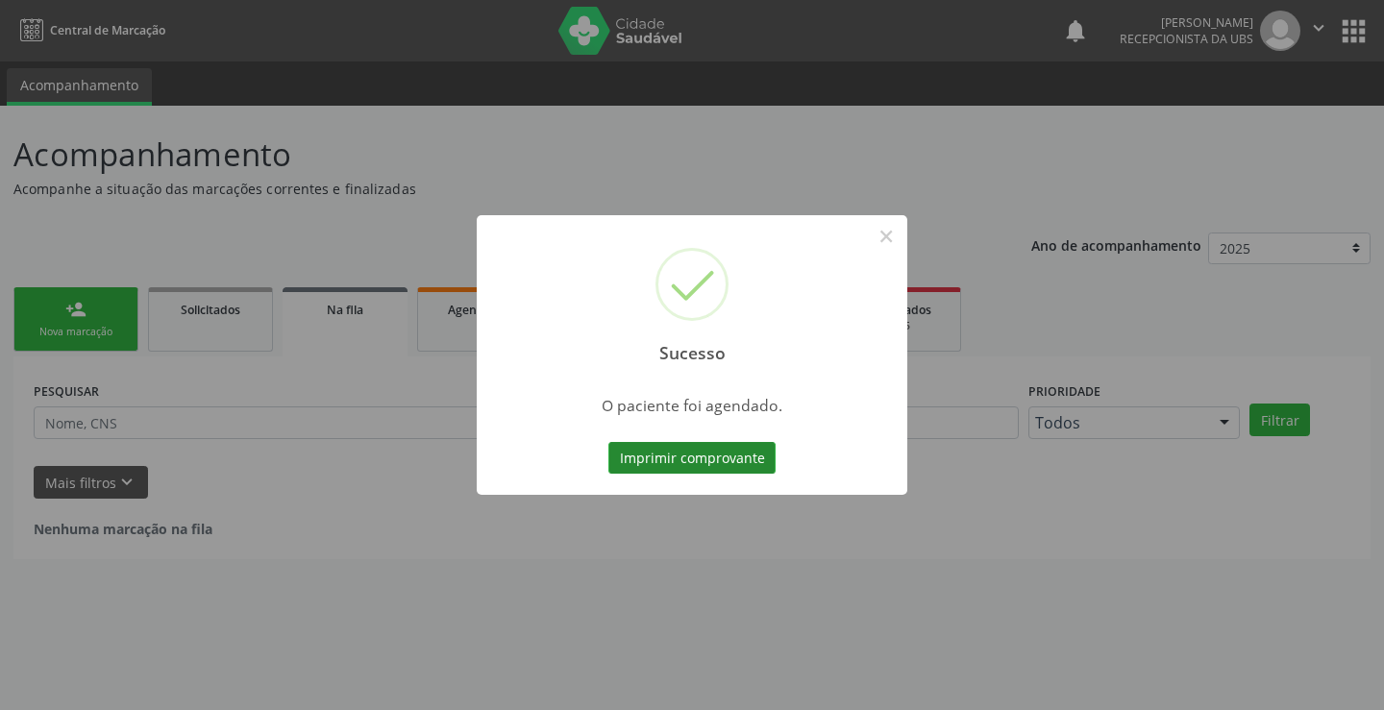
click at [746, 464] on button "Imprimir comprovante" at bounding box center [692, 458] width 167 height 33
